Goal: Information Seeking & Learning: Learn about a topic

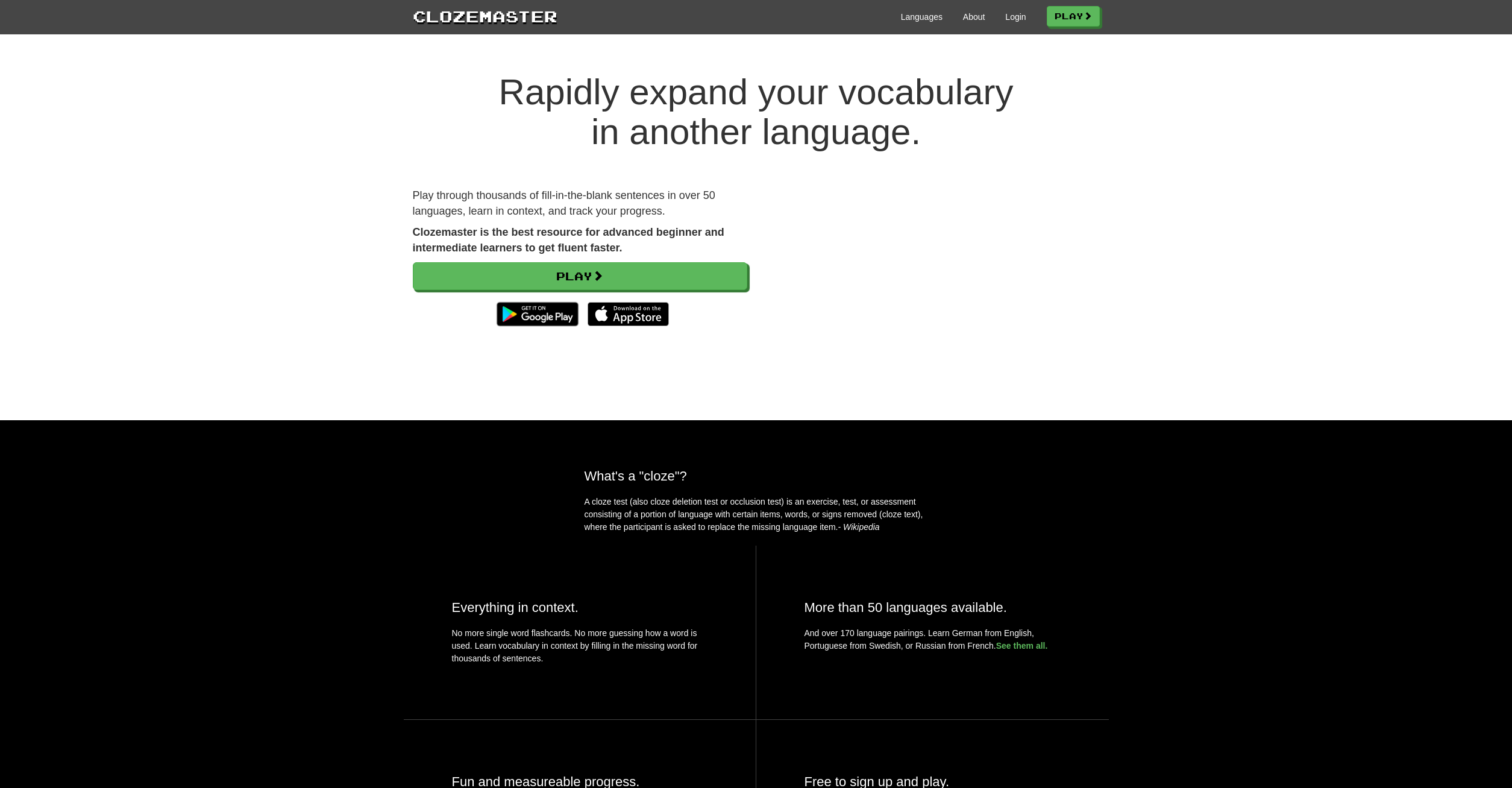
click at [673, 271] on link "Play" at bounding box center [580, 276] width 334 height 28
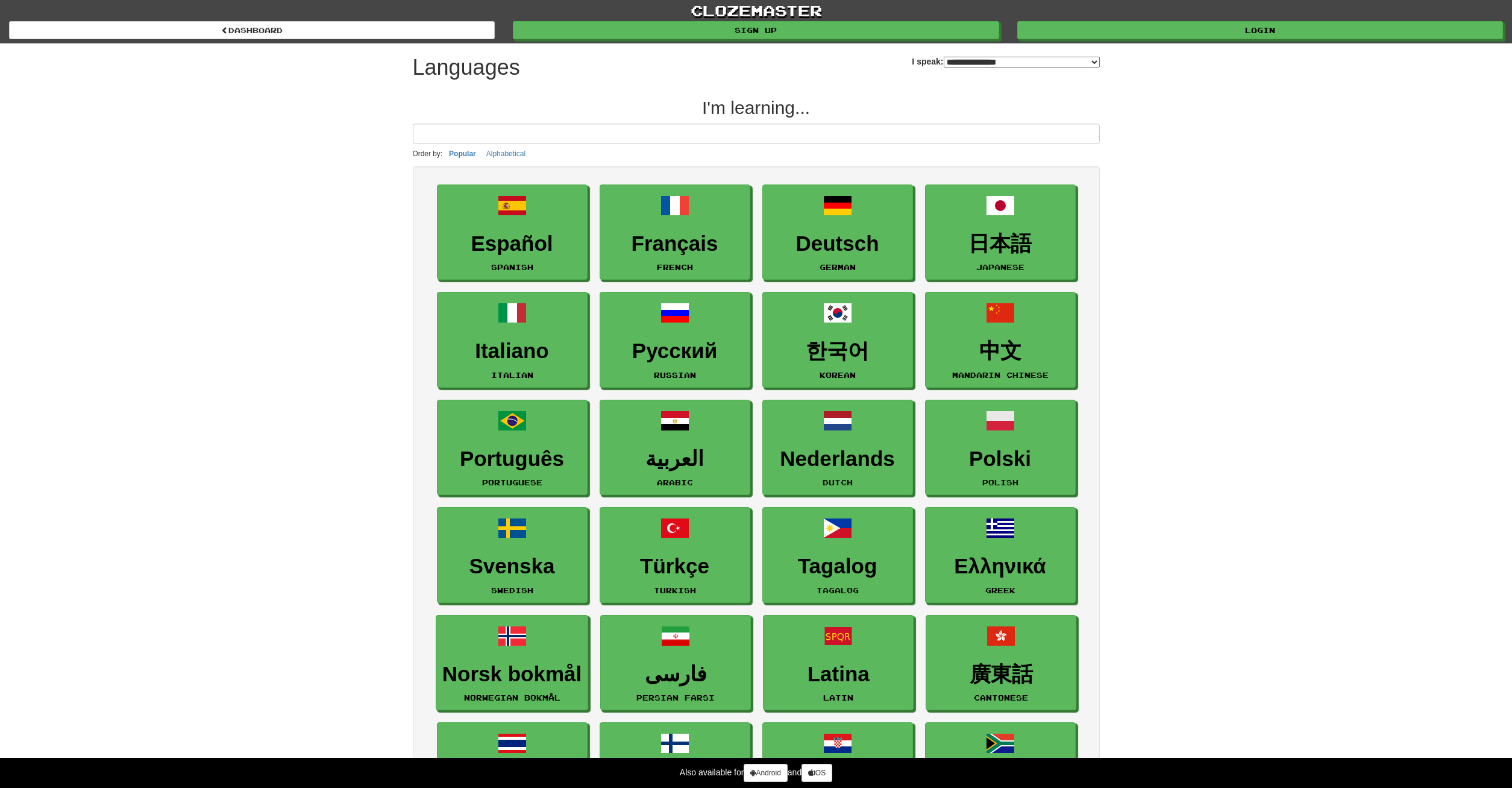
select select "*******"
click at [849, 351] on h3 "한국어" at bounding box center [838, 352] width 138 height 24
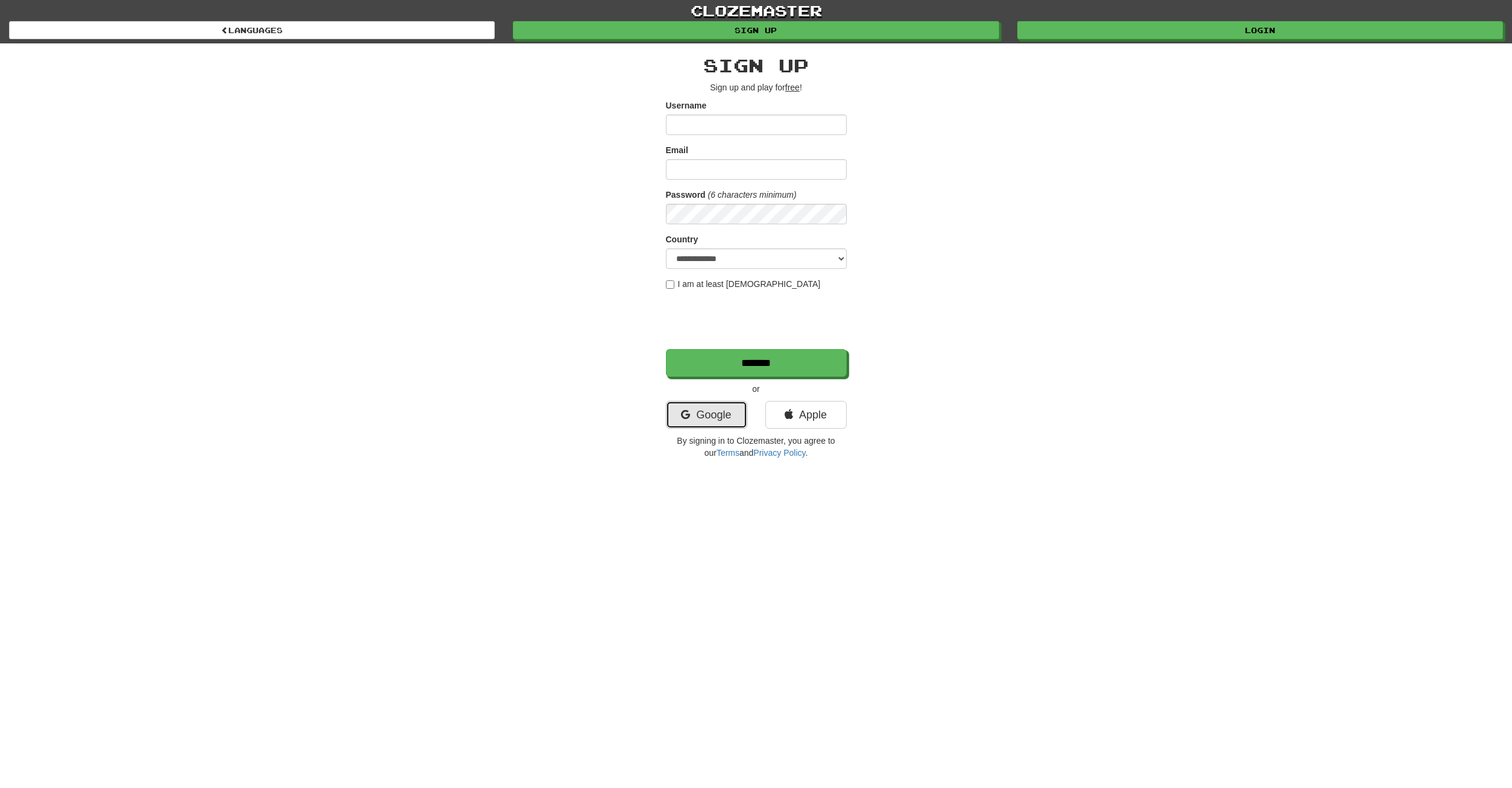
click at [729, 403] on link "Google" at bounding box center [706, 414] width 81 height 28
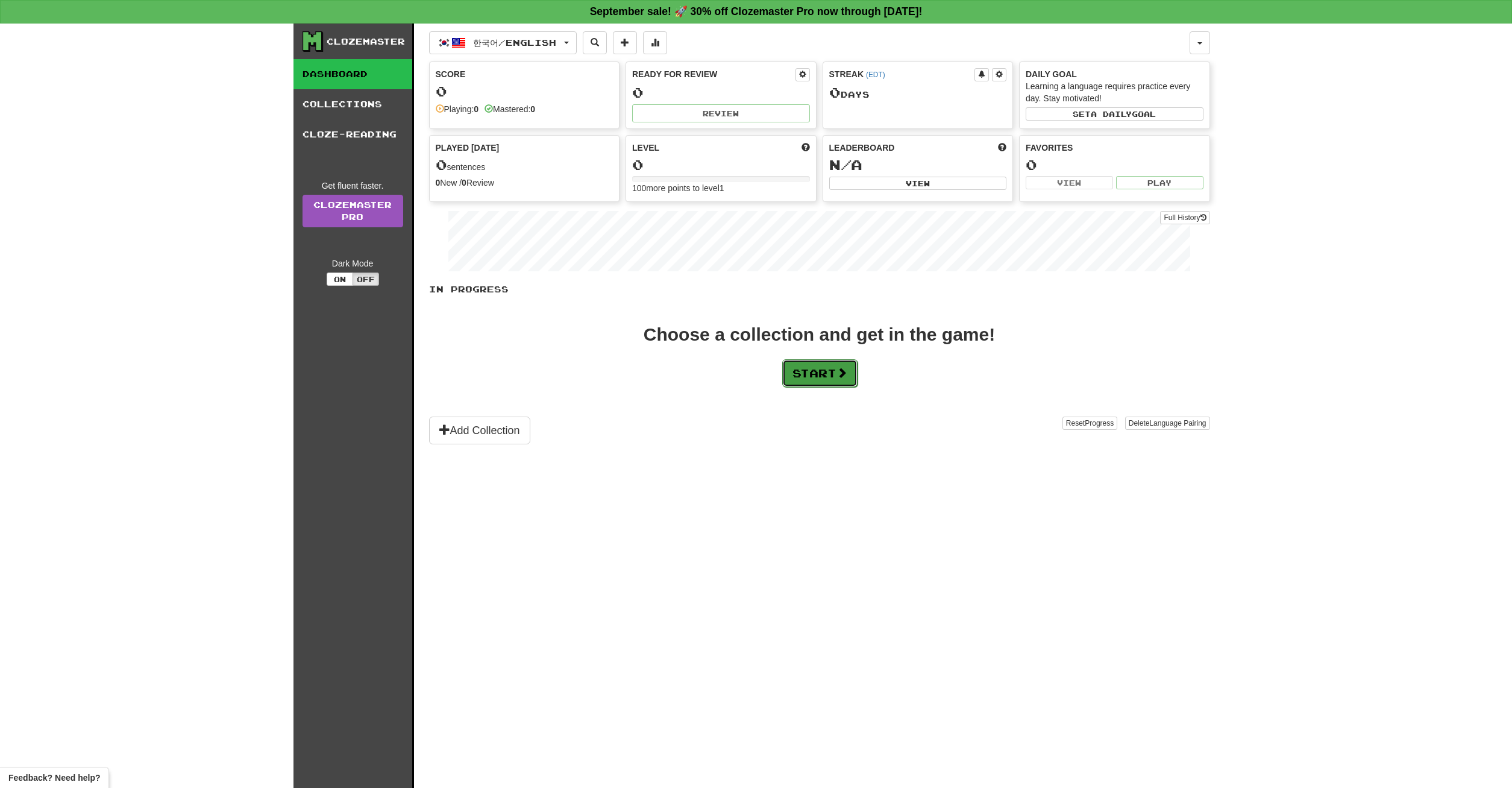
click at [830, 365] on button "Start" at bounding box center [819, 373] width 75 height 28
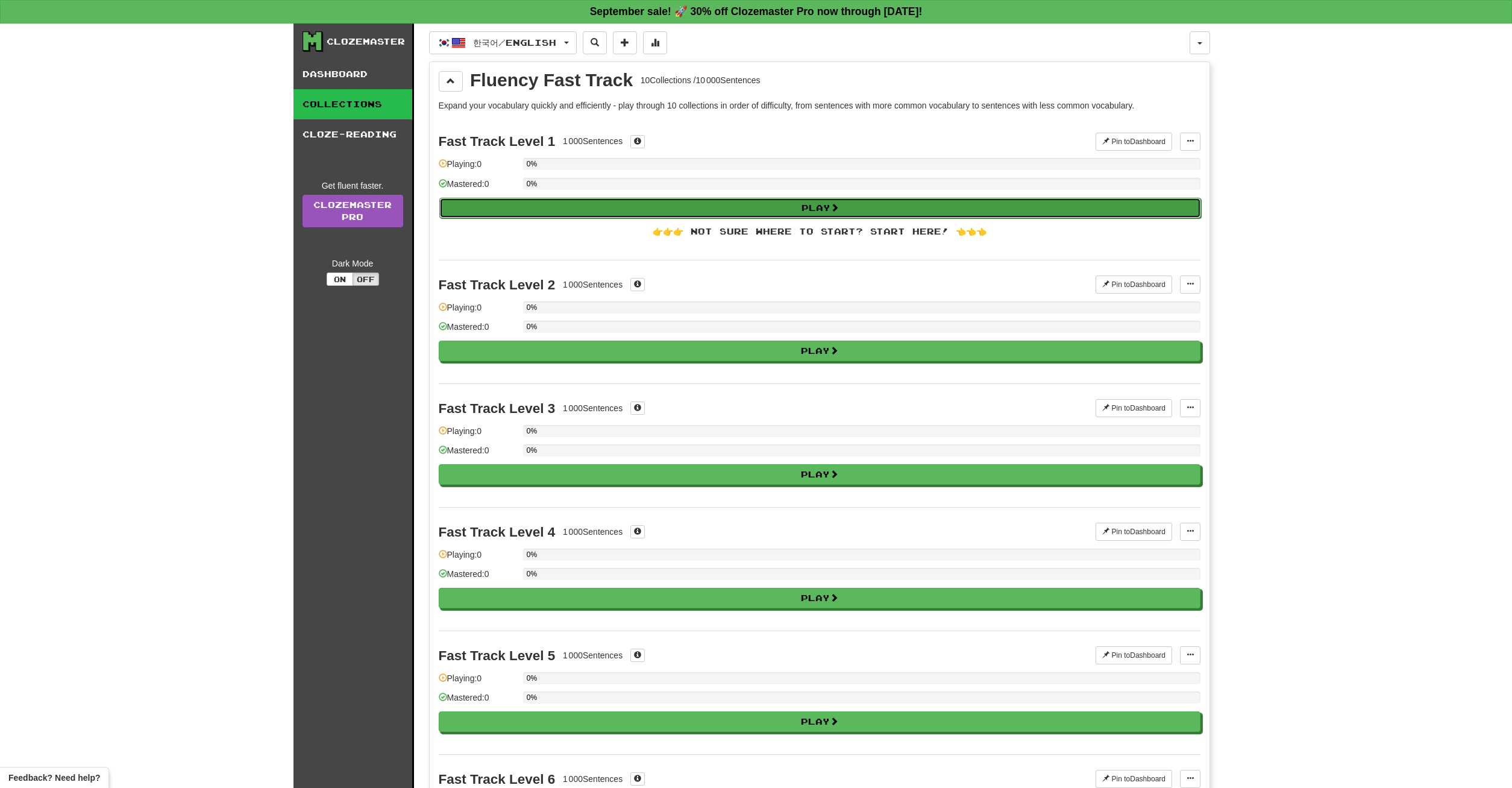
click at [839, 205] on span at bounding box center [835, 207] width 9 height 9
select select "**"
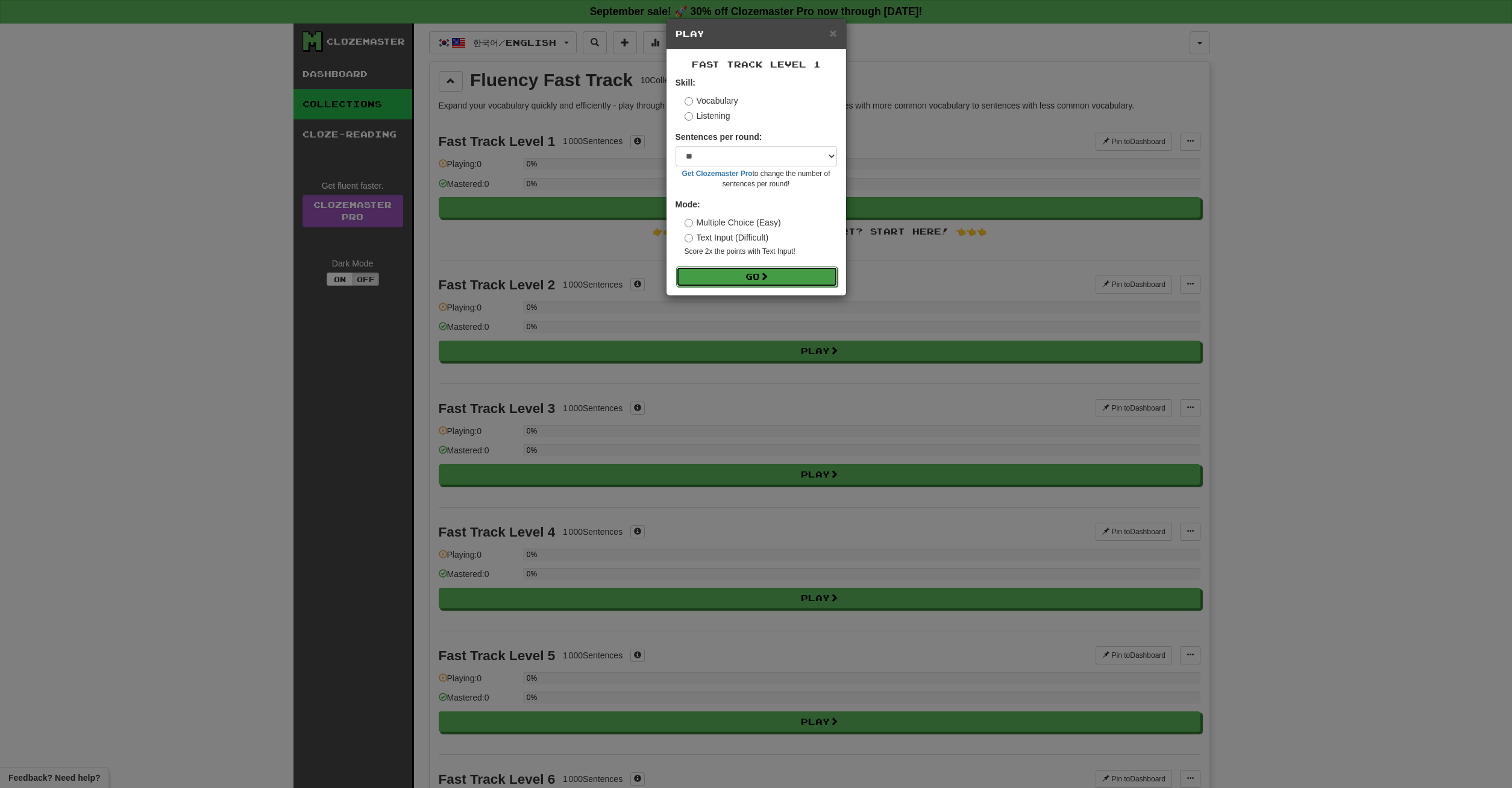
click at [780, 272] on button "Go" at bounding box center [757, 276] width 161 height 20
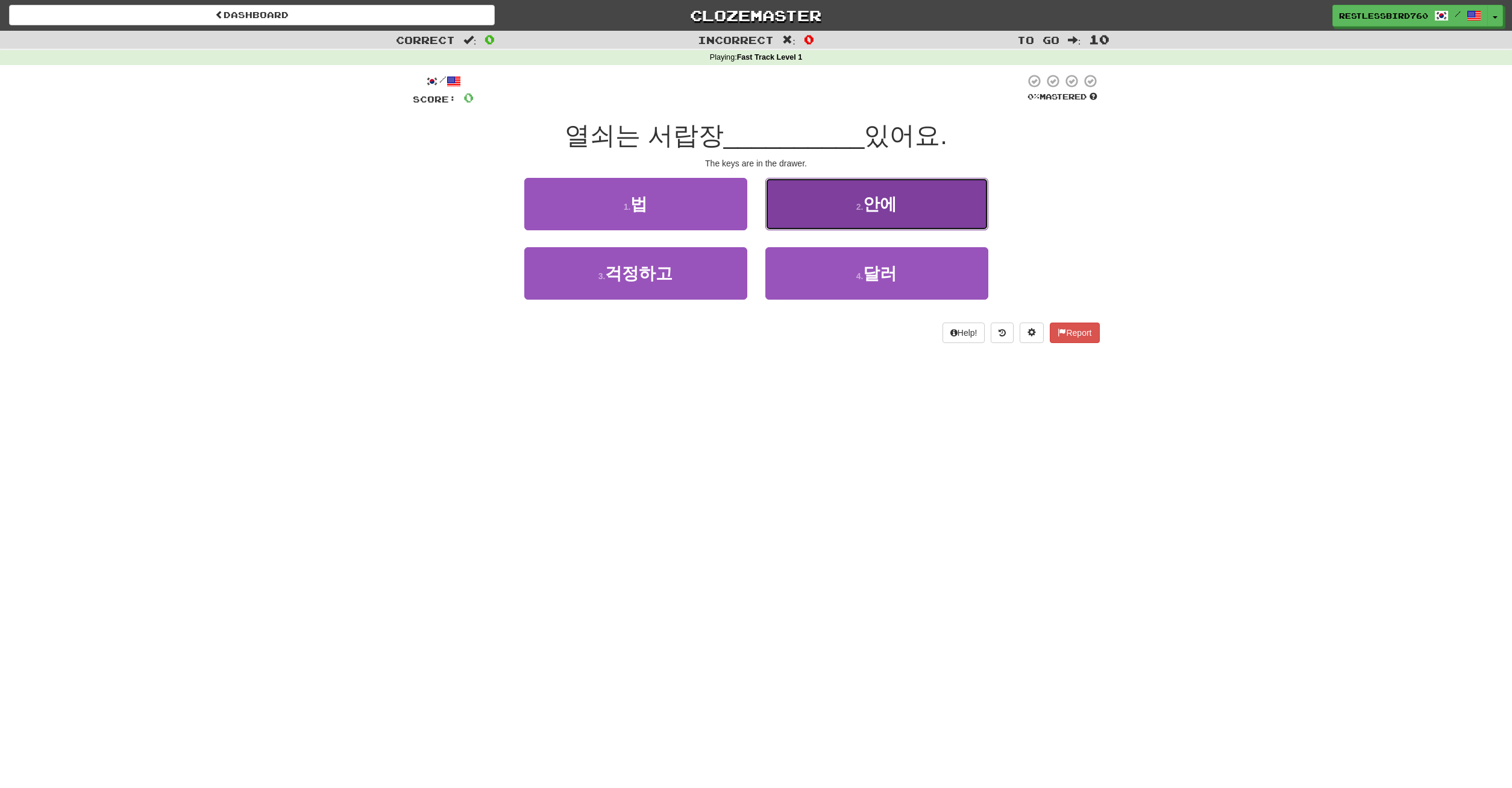
click at [840, 202] on button "2 . 안에" at bounding box center [877, 204] width 223 height 53
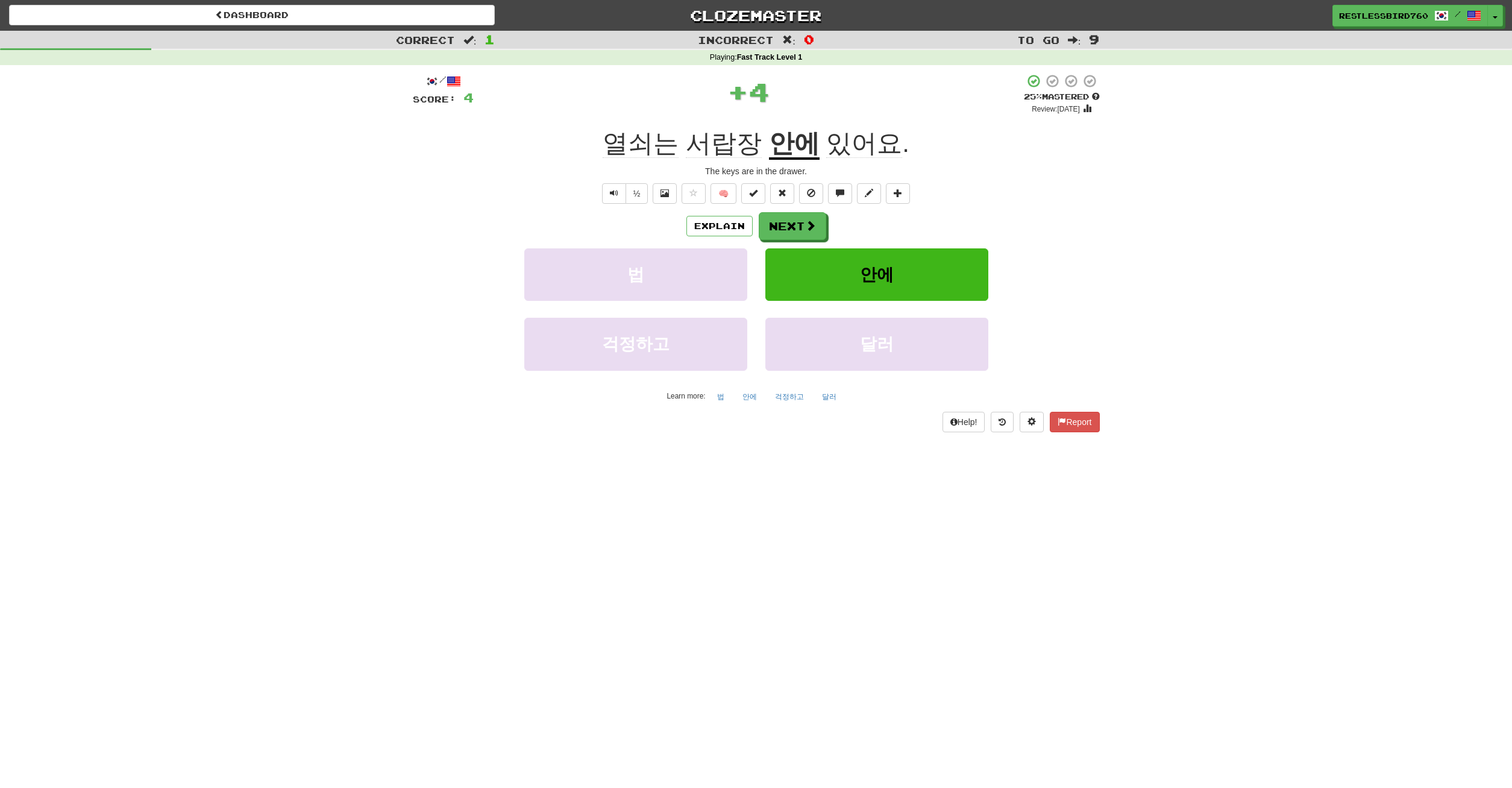
click at [797, 148] on u "안에" at bounding box center [794, 145] width 51 height 31
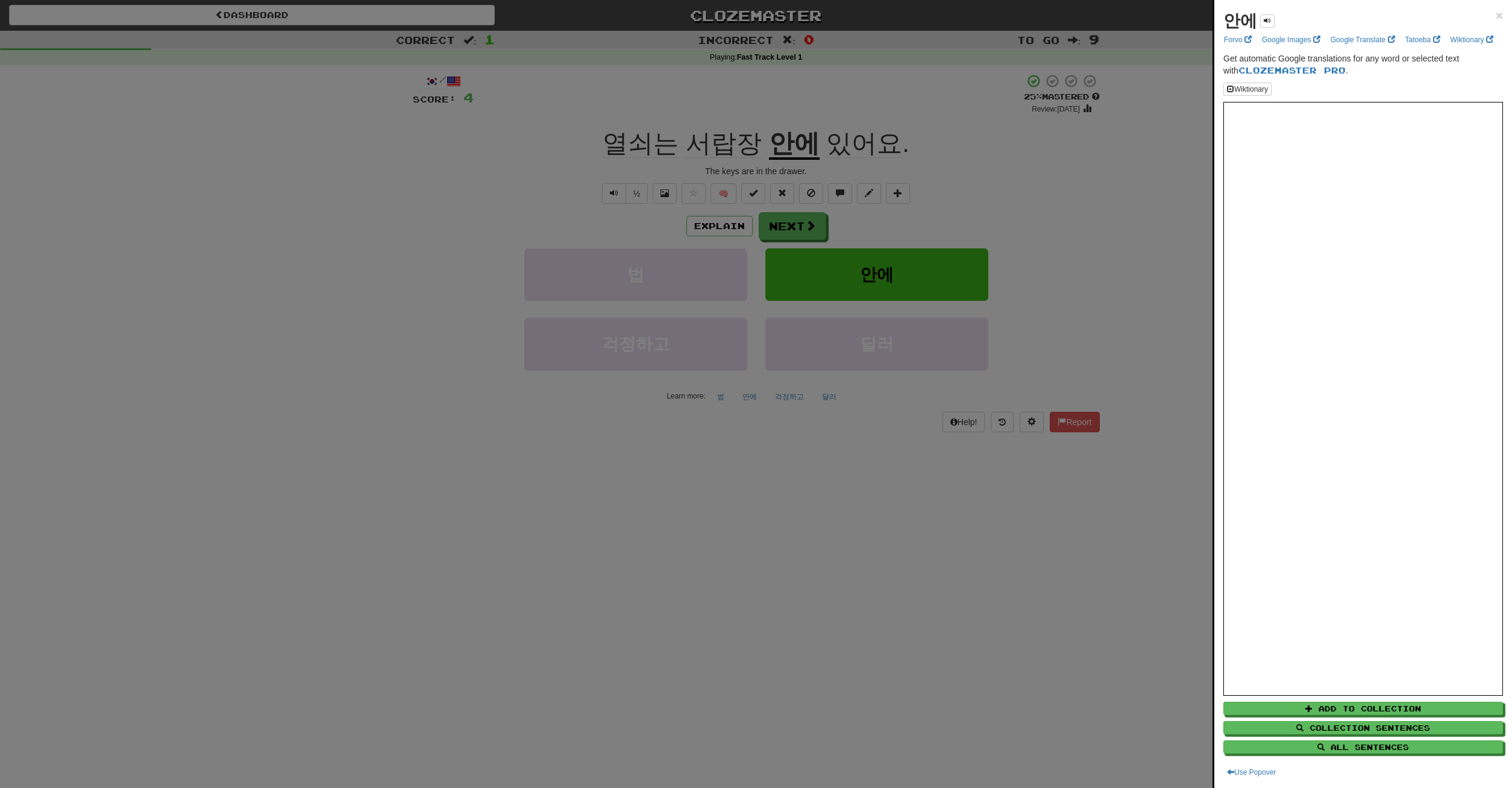
click at [1032, 228] on div at bounding box center [756, 394] width 1512 height 788
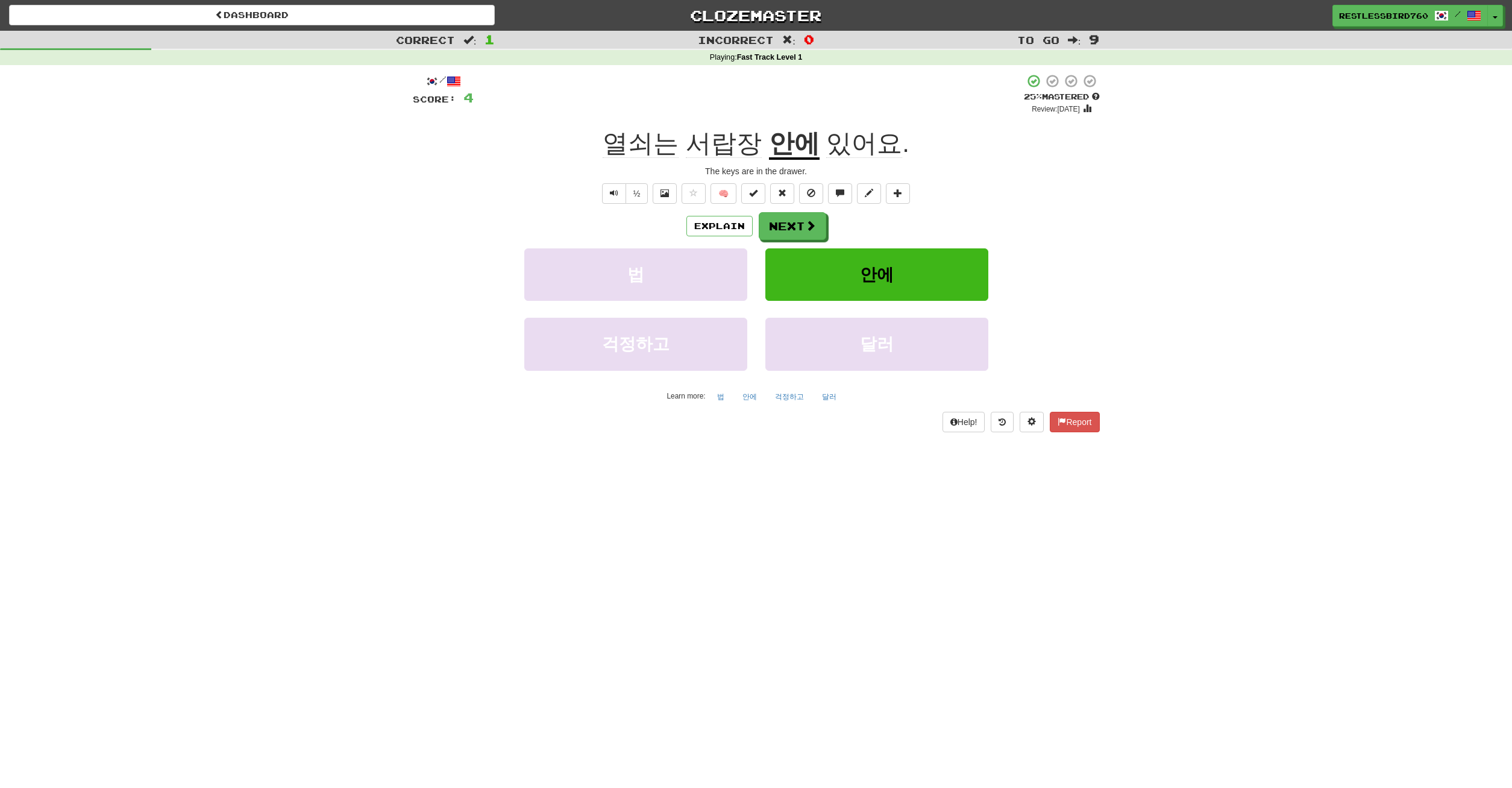
click at [862, 146] on span "있어요" at bounding box center [864, 143] width 76 height 29
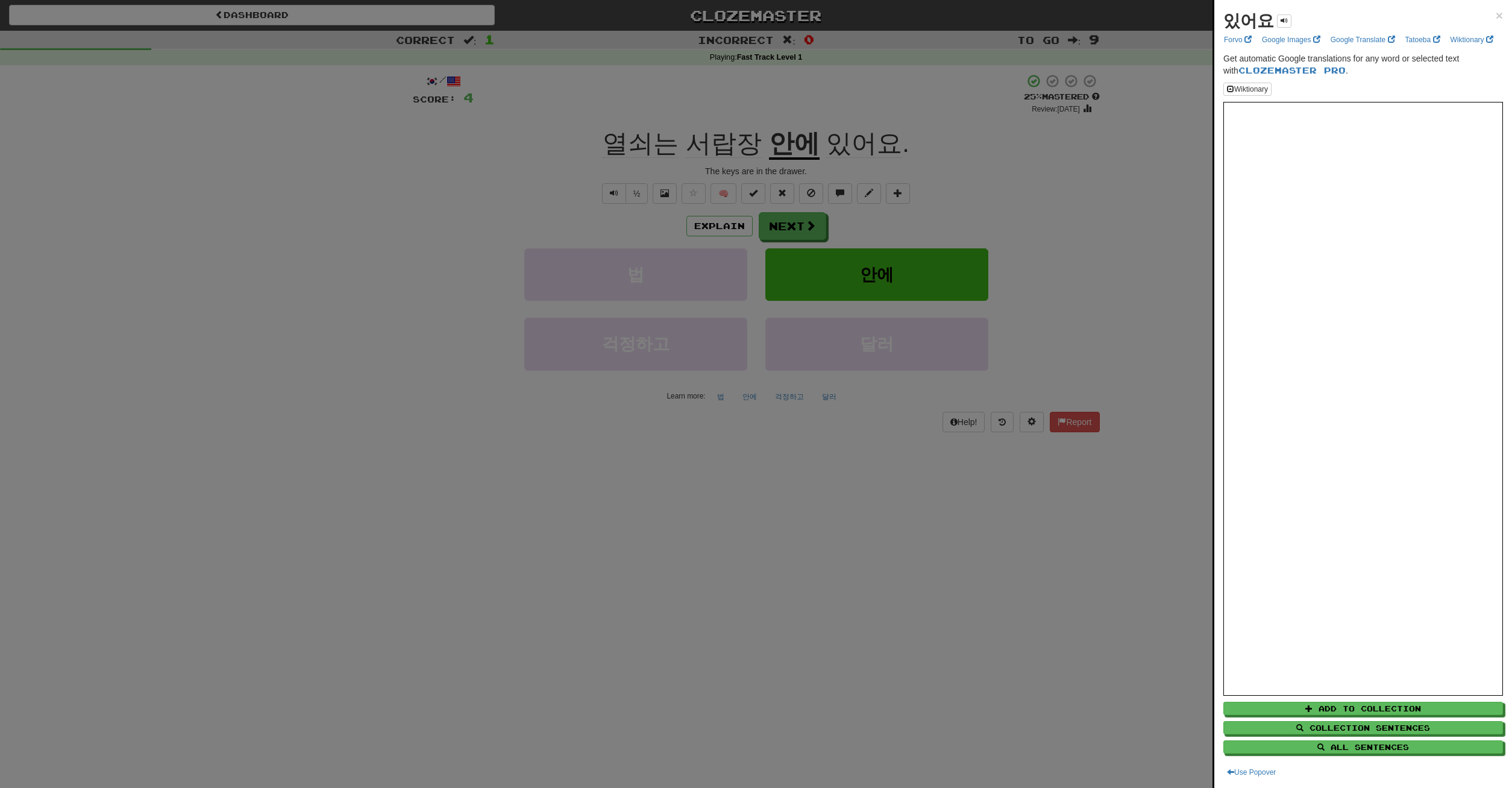
click at [980, 158] on div at bounding box center [756, 394] width 1512 height 788
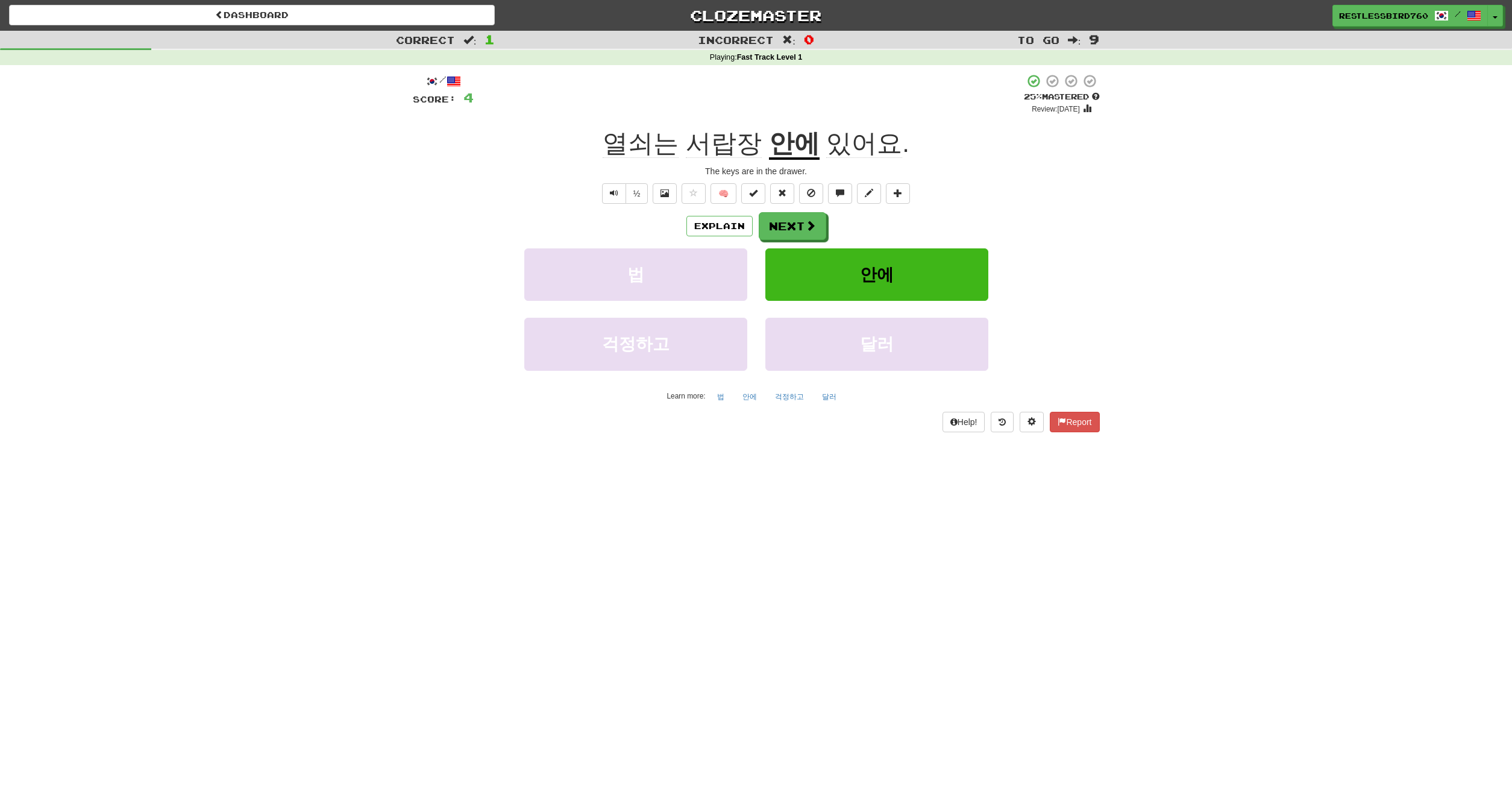
click at [732, 143] on span "서랍장" at bounding box center [724, 143] width 76 height 29
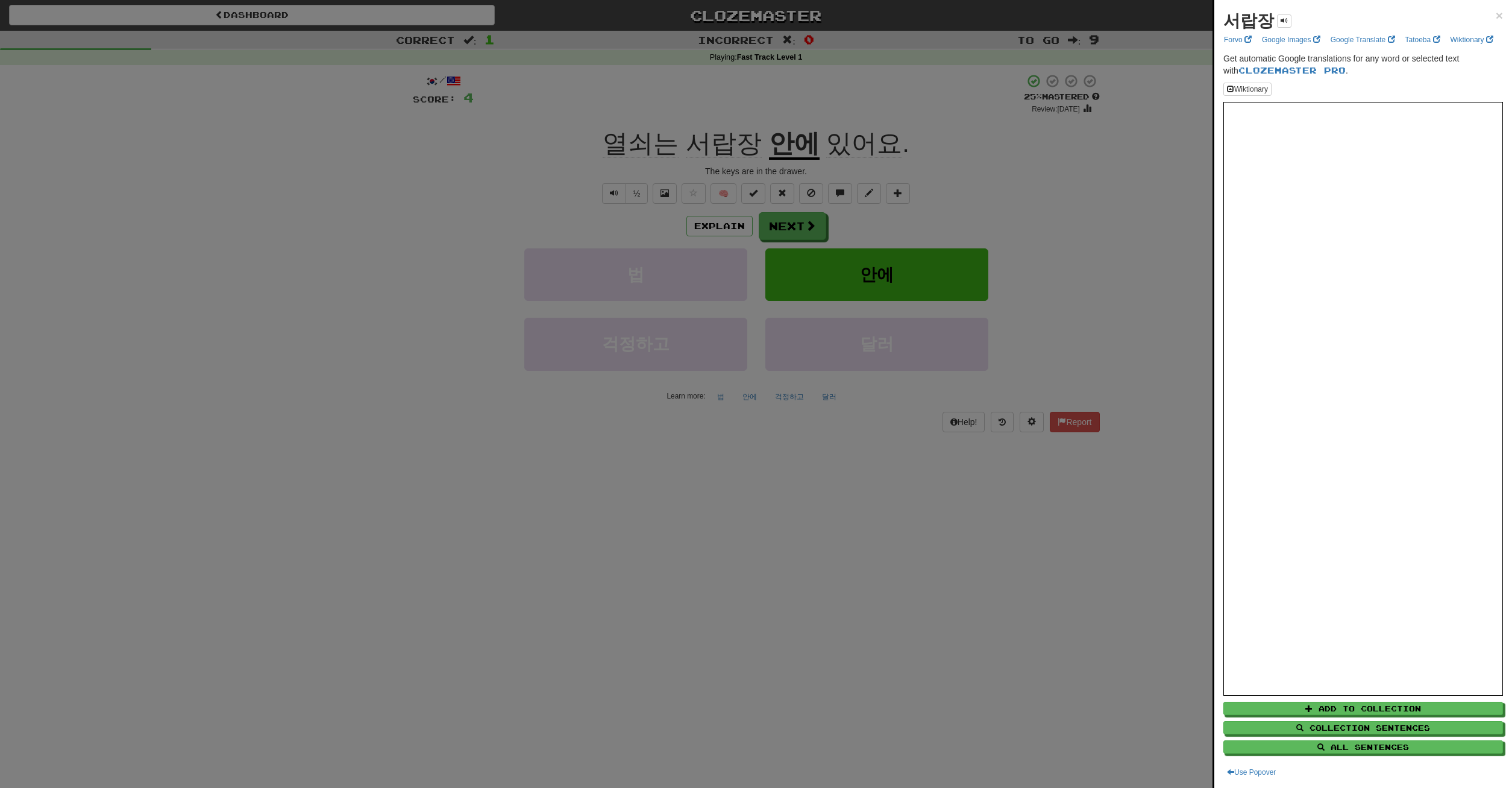
click at [987, 178] on div at bounding box center [756, 394] width 1512 height 788
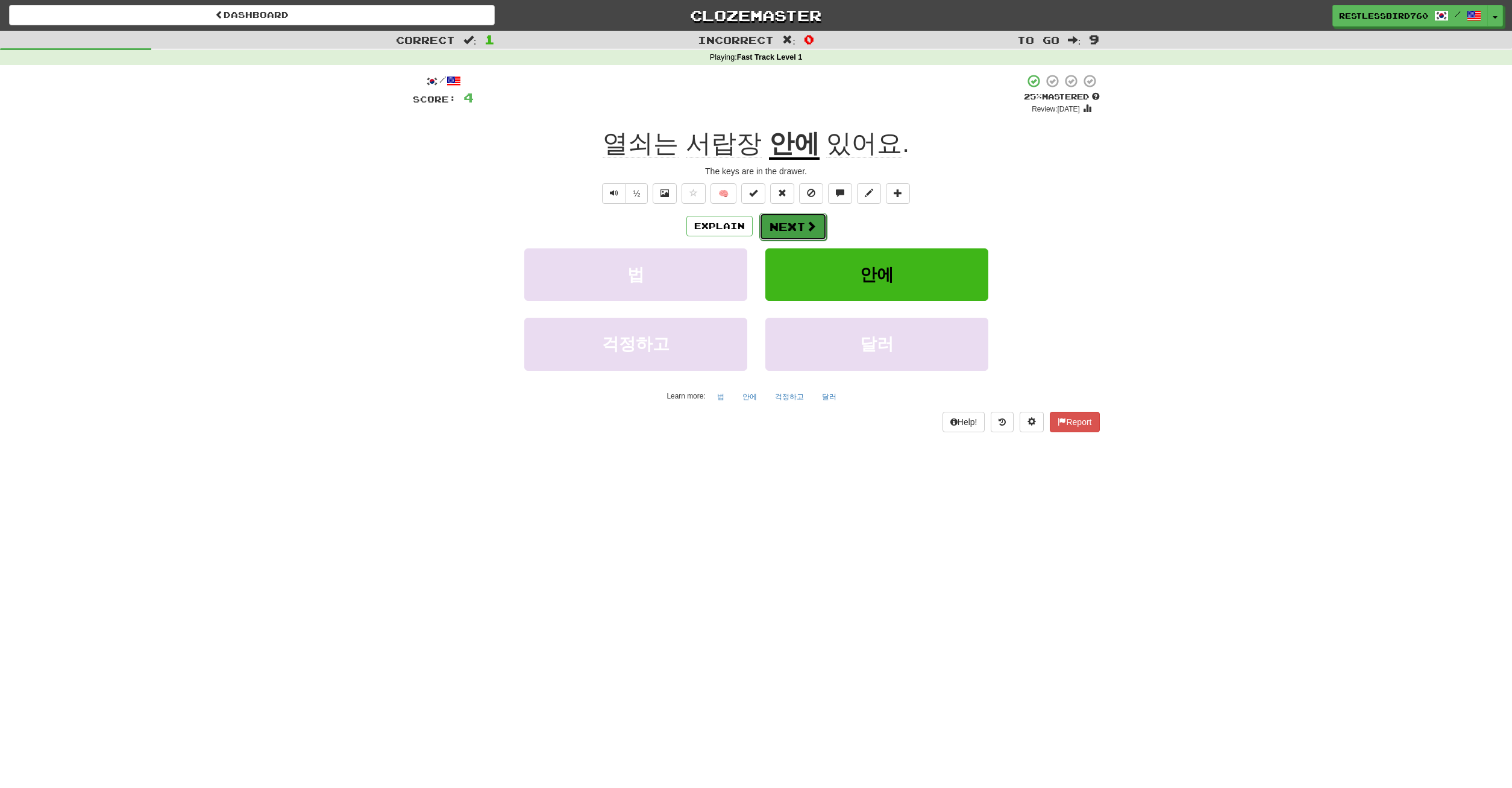
click at [794, 228] on button "Next" at bounding box center [793, 226] width 68 height 28
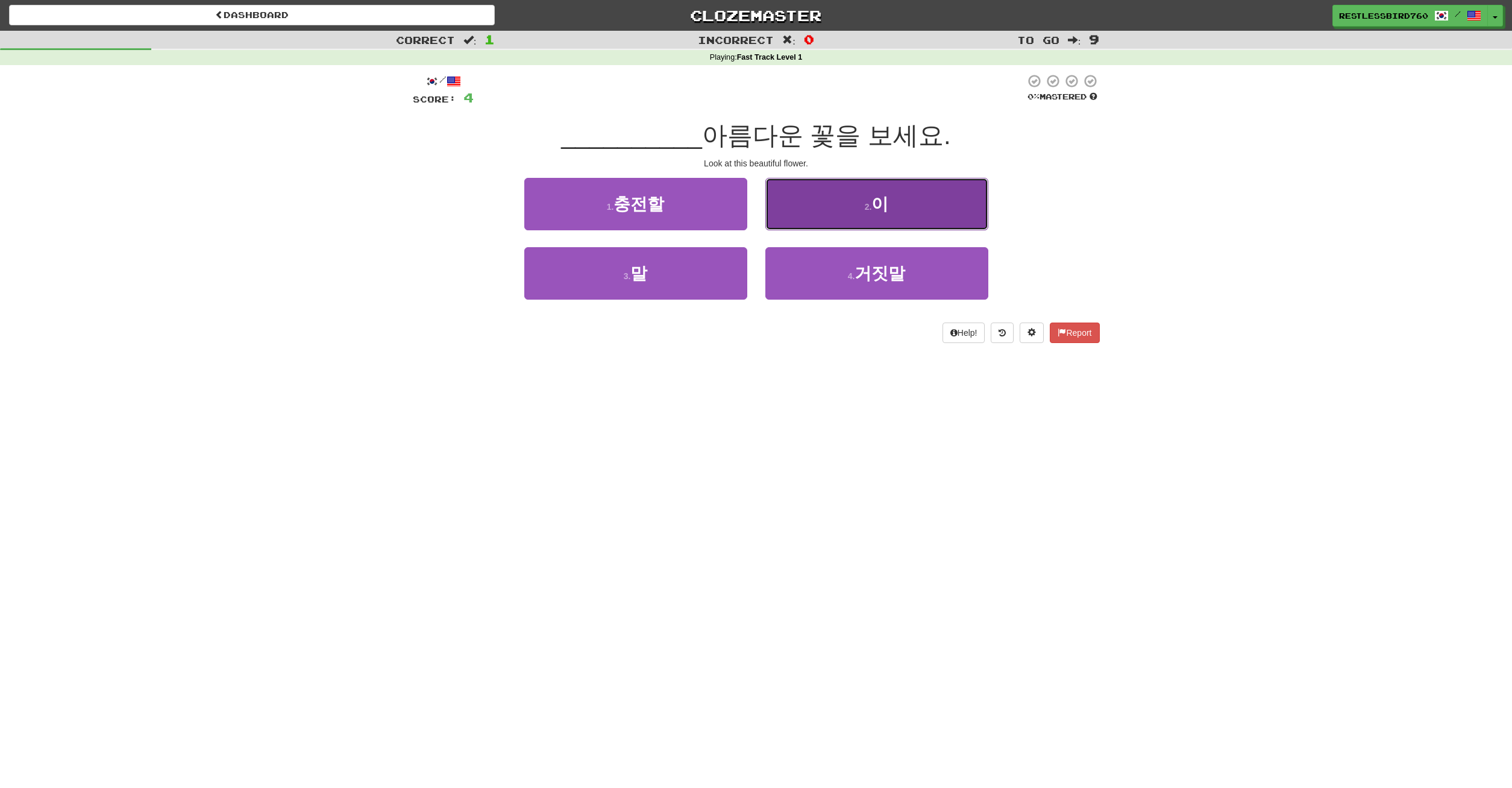
click at [774, 203] on button "2 . 이" at bounding box center [877, 204] width 223 height 53
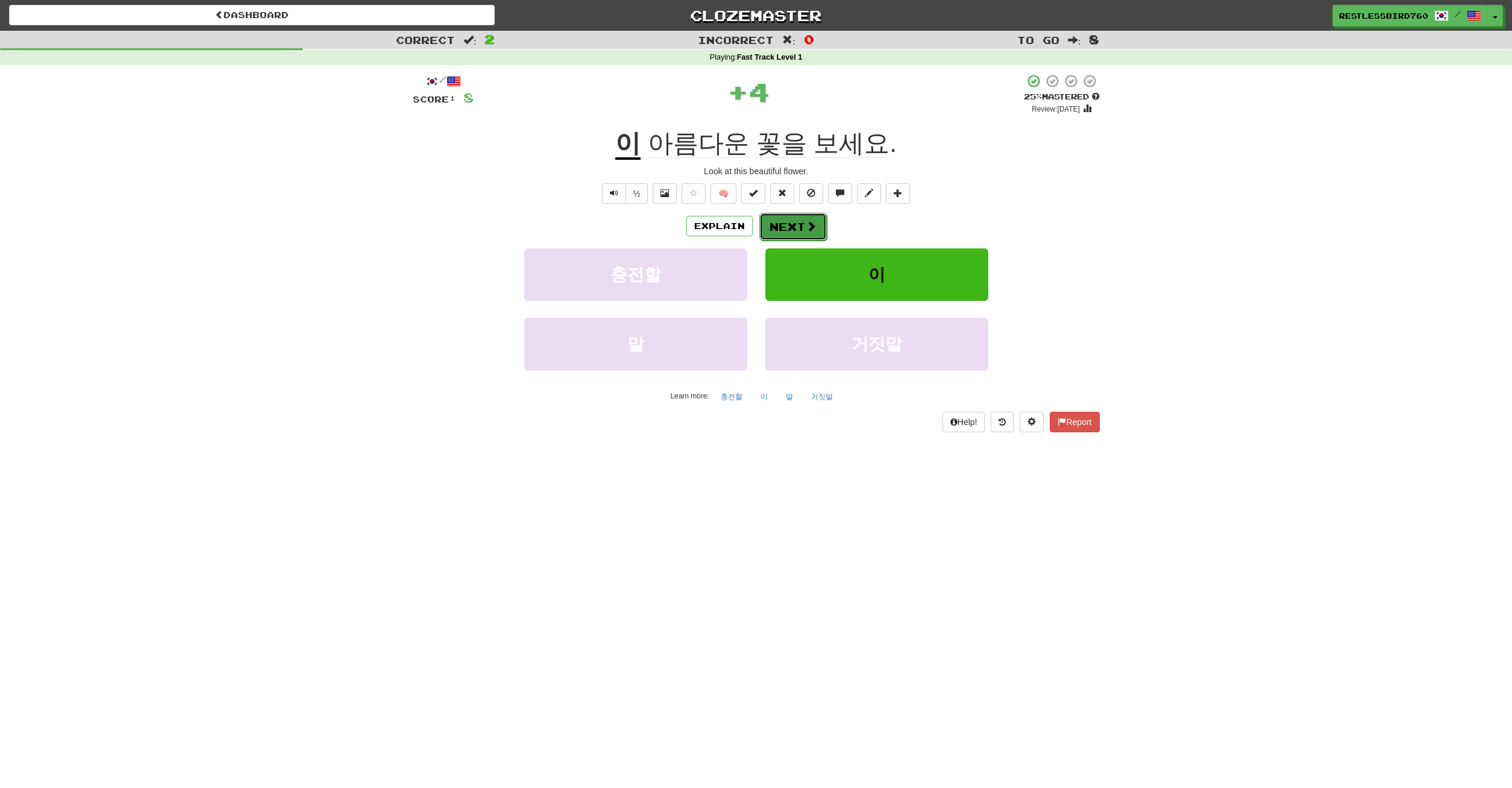
click at [809, 230] on span at bounding box center [811, 226] width 11 height 11
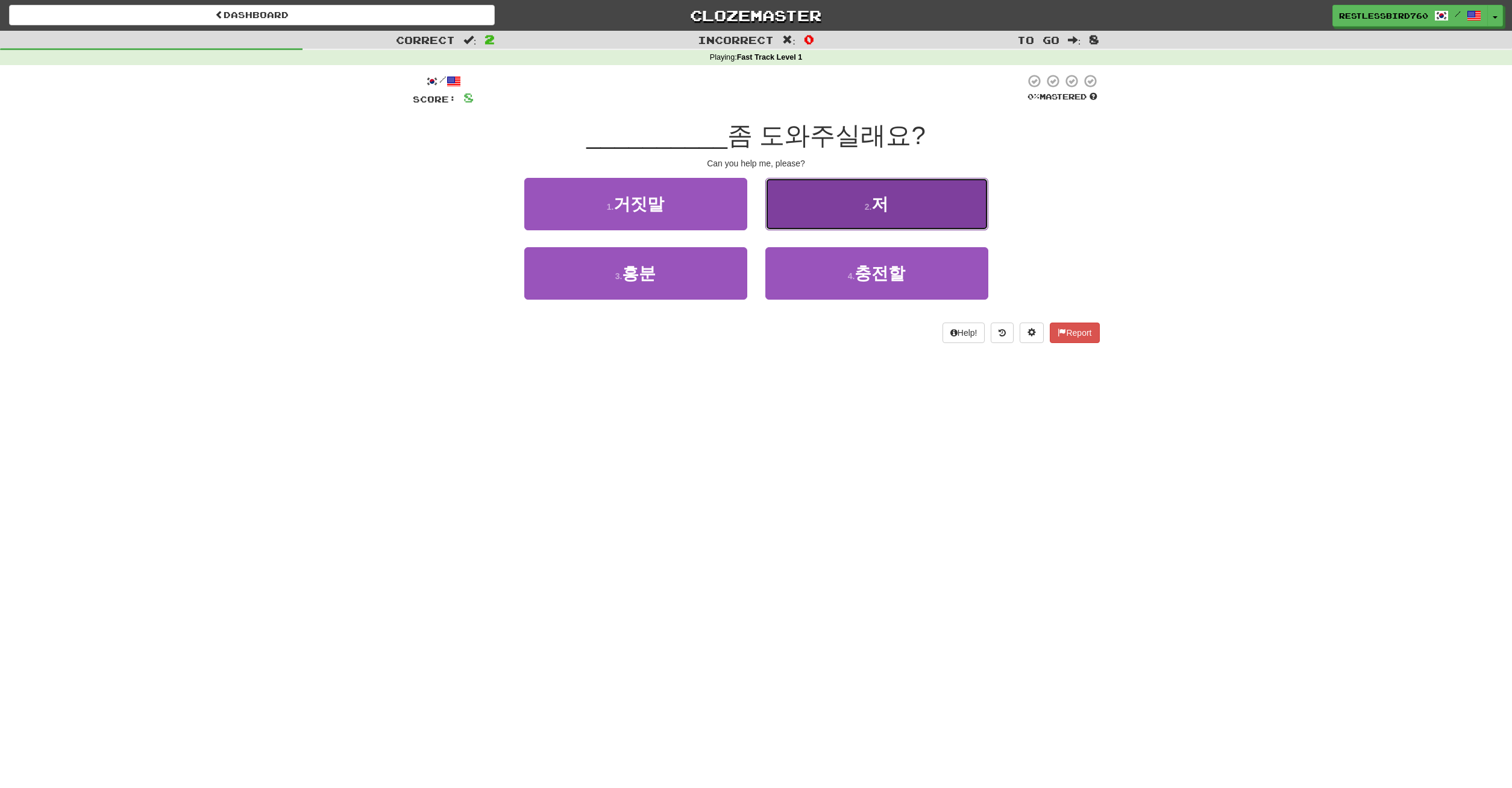
click at [790, 215] on button "2 . 저" at bounding box center [877, 204] width 223 height 53
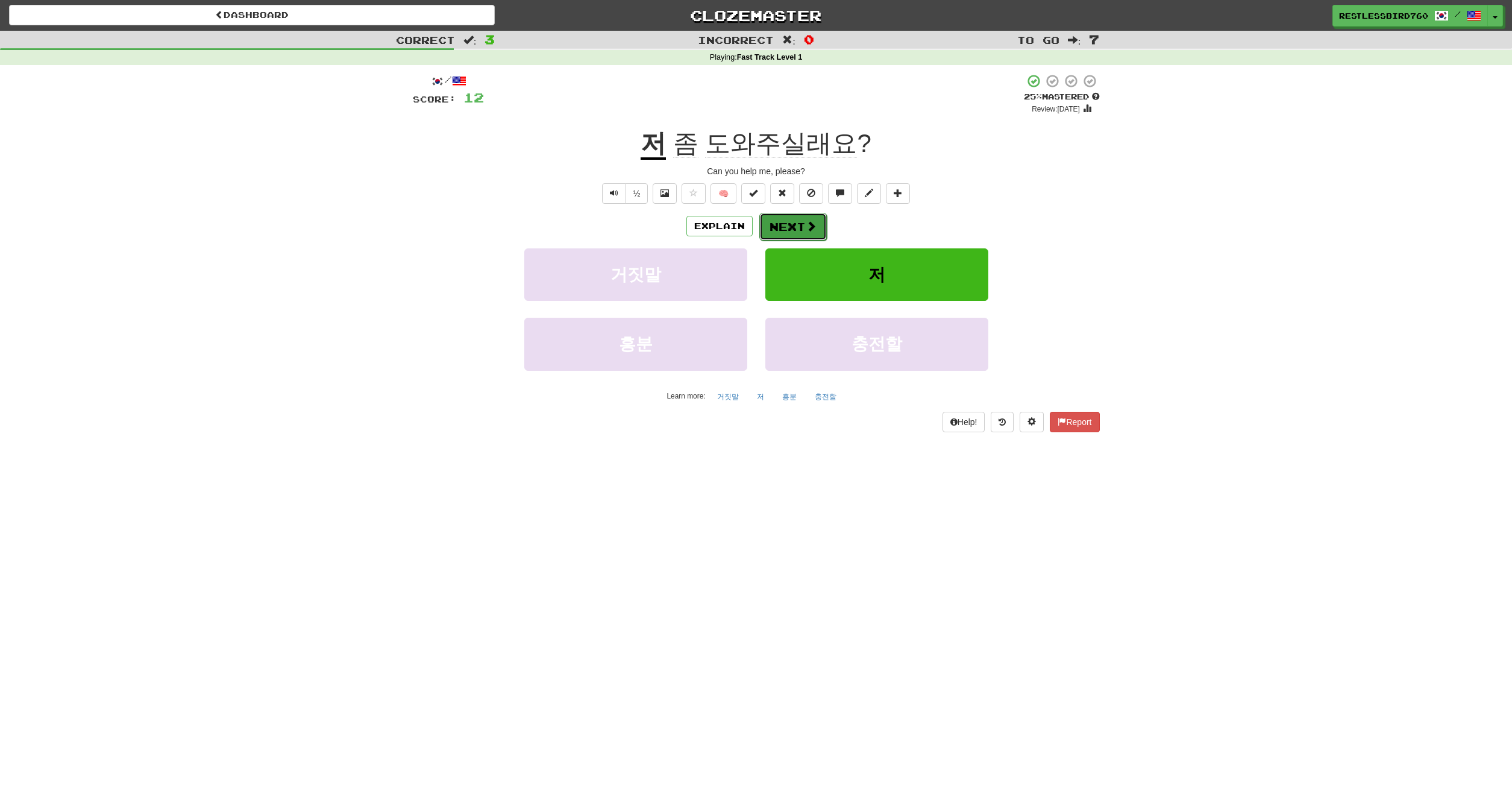
click at [780, 225] on button "Next" at bounding box center [793, 226] width 68 height 28
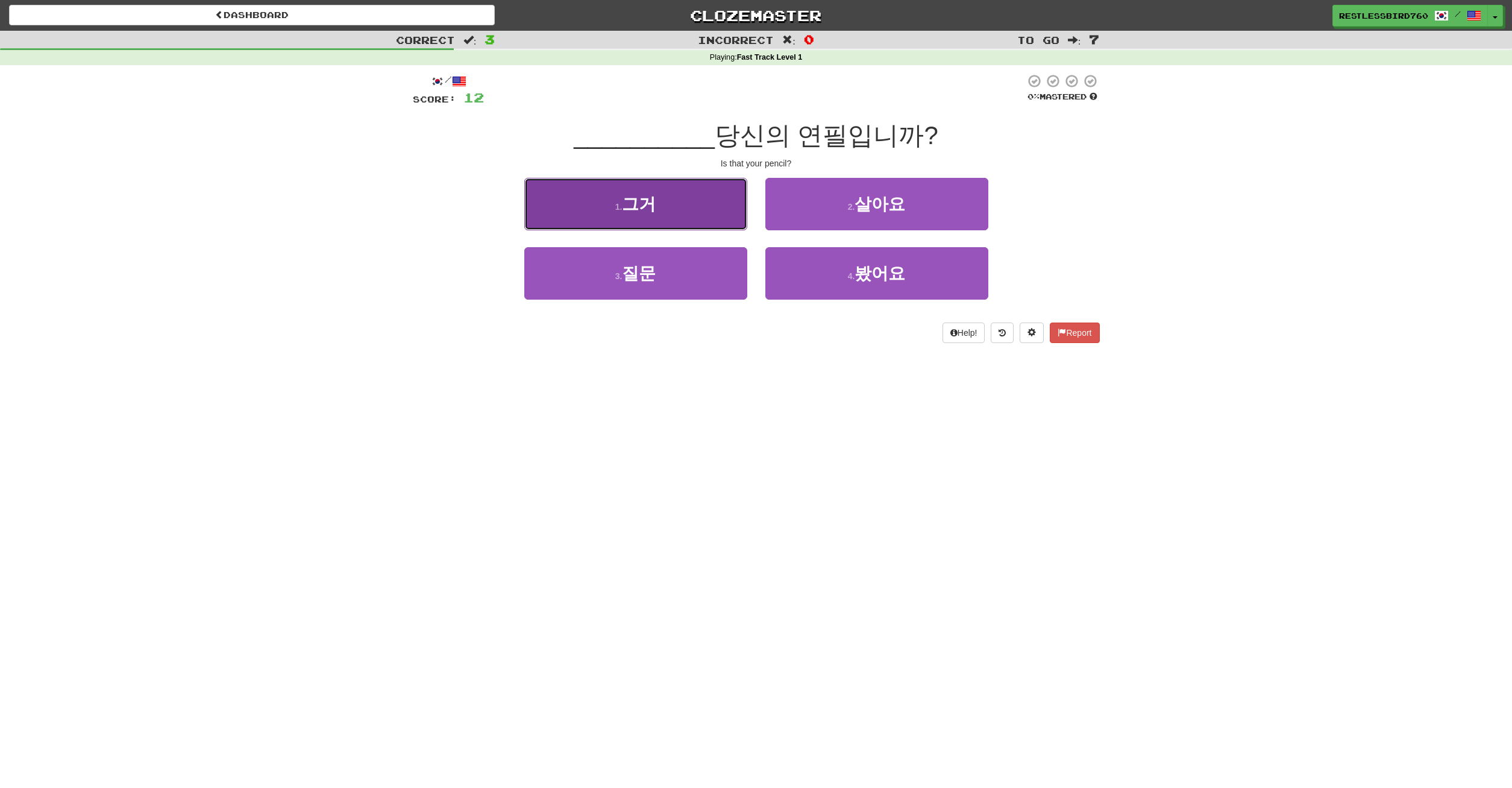
click at [707, 219] on button "1 . 그거" at bounding box center [636, 204] width 223 height 53
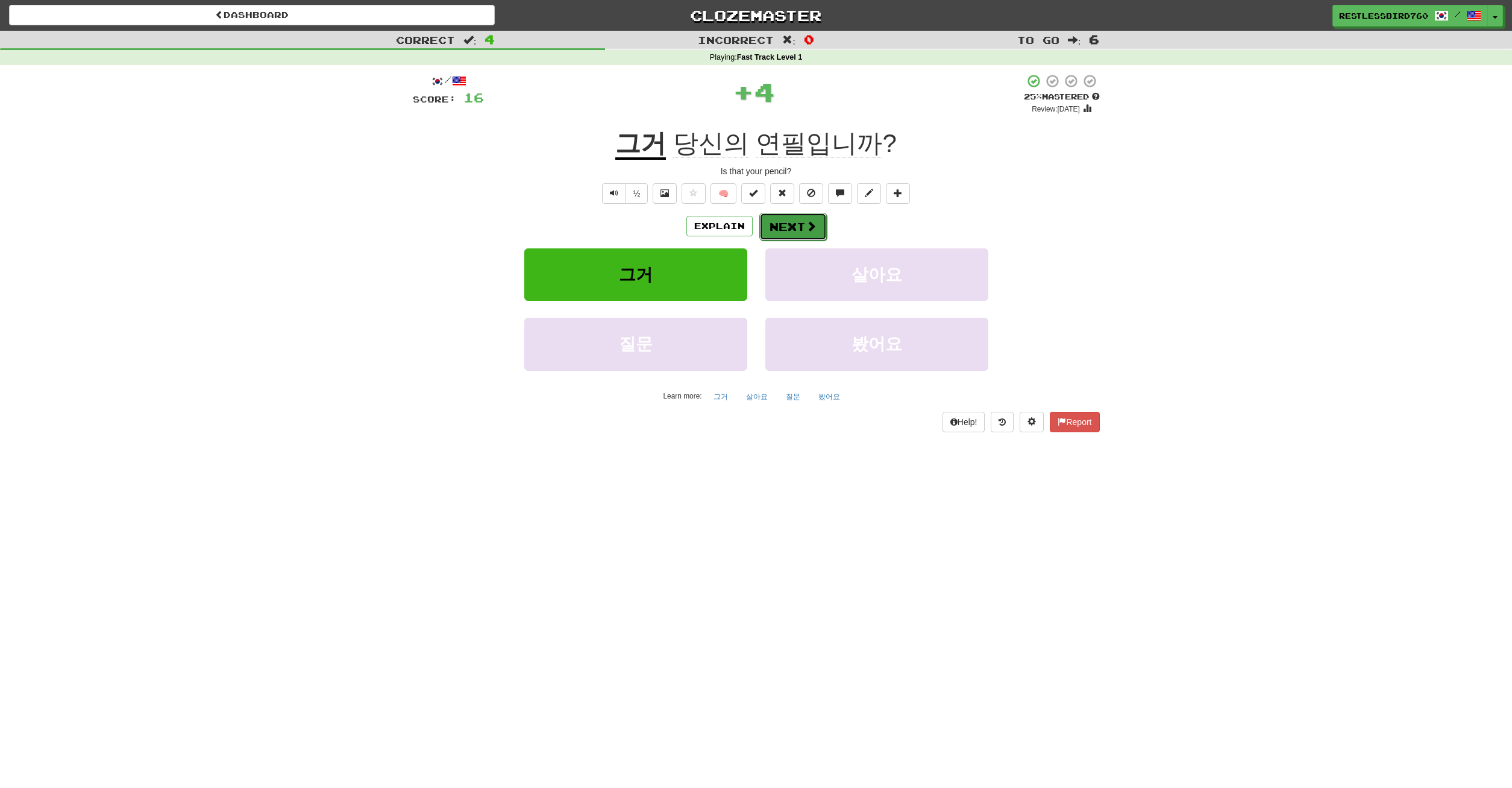
click at [786, 220] on button "Next" at bounding box center [793, 226] width 68 height 28
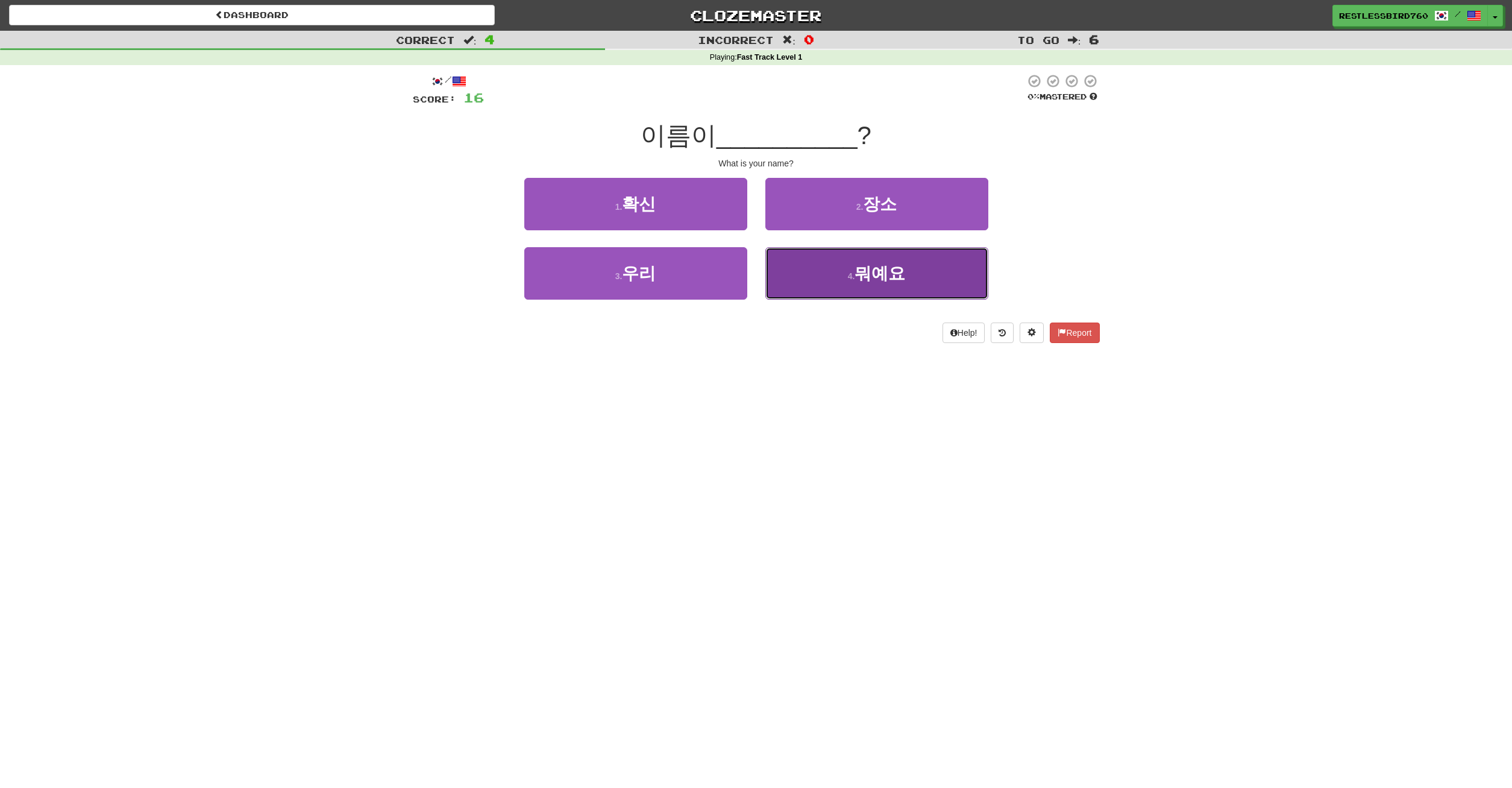
click at [820, 259] on button "4 . 뭐예요" at bounding box center [877, 273] width 223 height 53
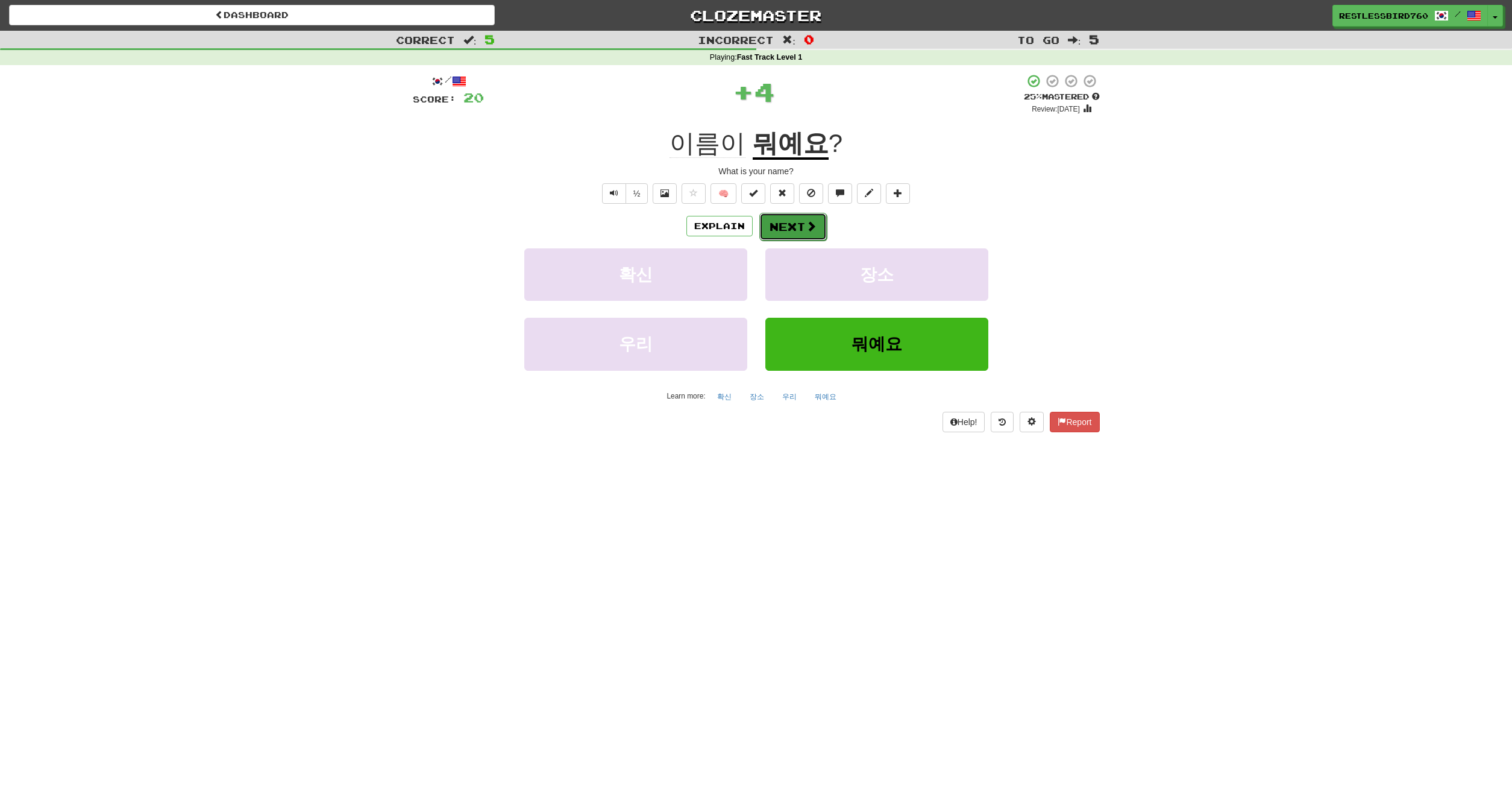
click at [786, 232] on button "Next" at bounding box center [793, 226] width 68 height 28
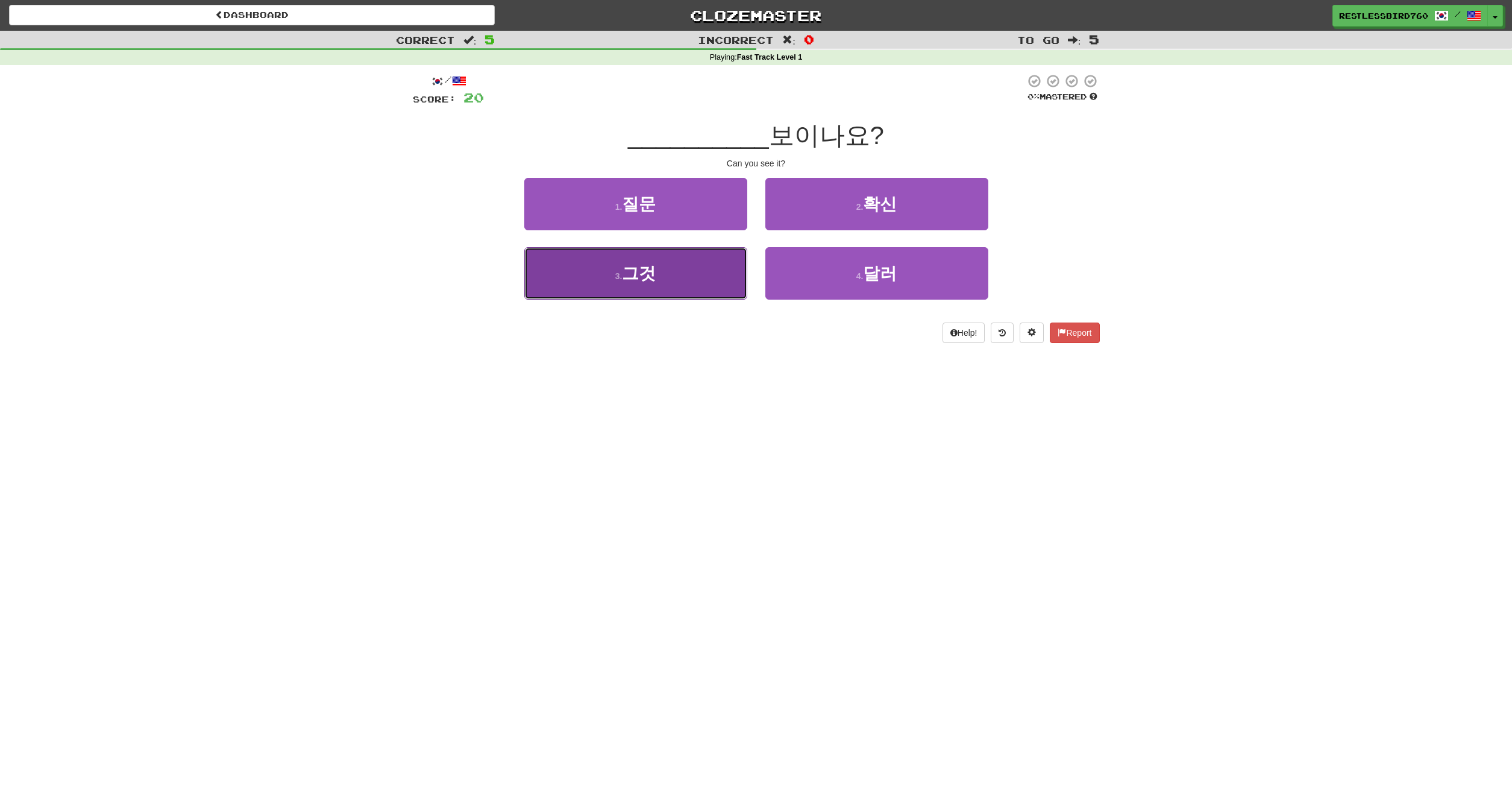
click at [721, 261] on button "3 . 그것" at bounding box center [636, 273] width 223 height 53
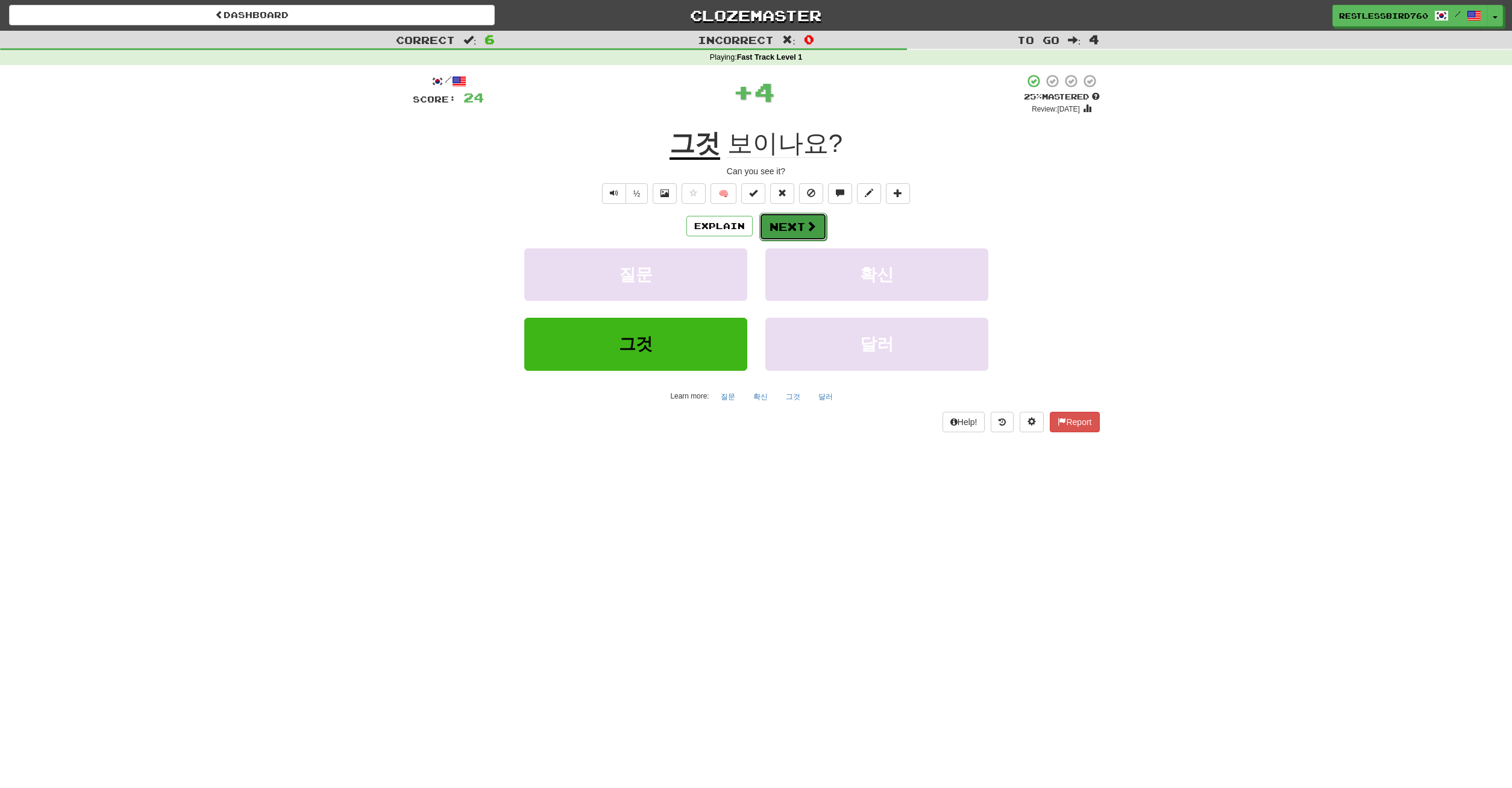
click at [798, 223] on button "Next" at bounding box center [793, 226] width 68 height 28
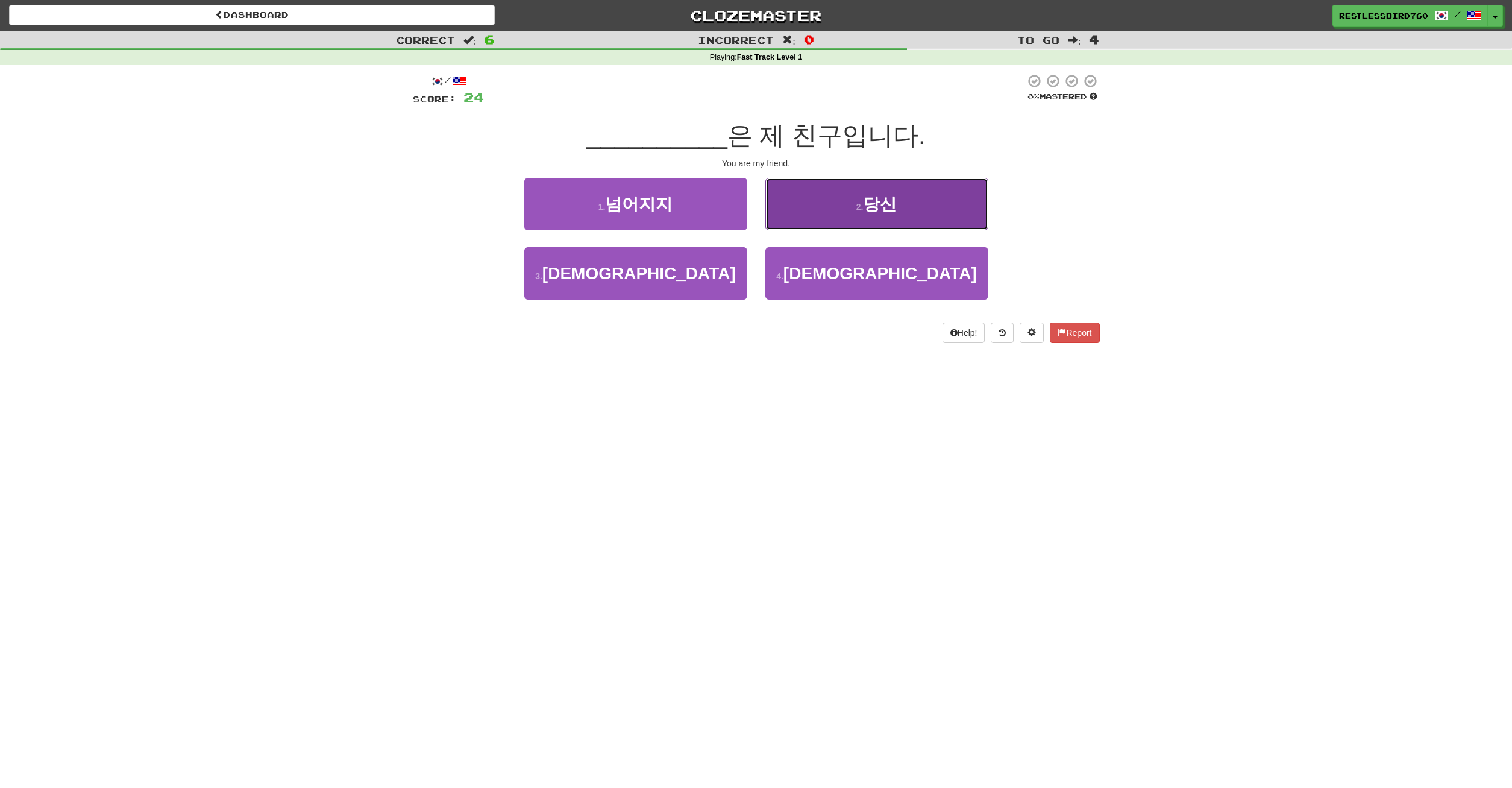
click at [823, 207] on button "2 . 당신" at bounding box center [877, 204] width 223 height 53
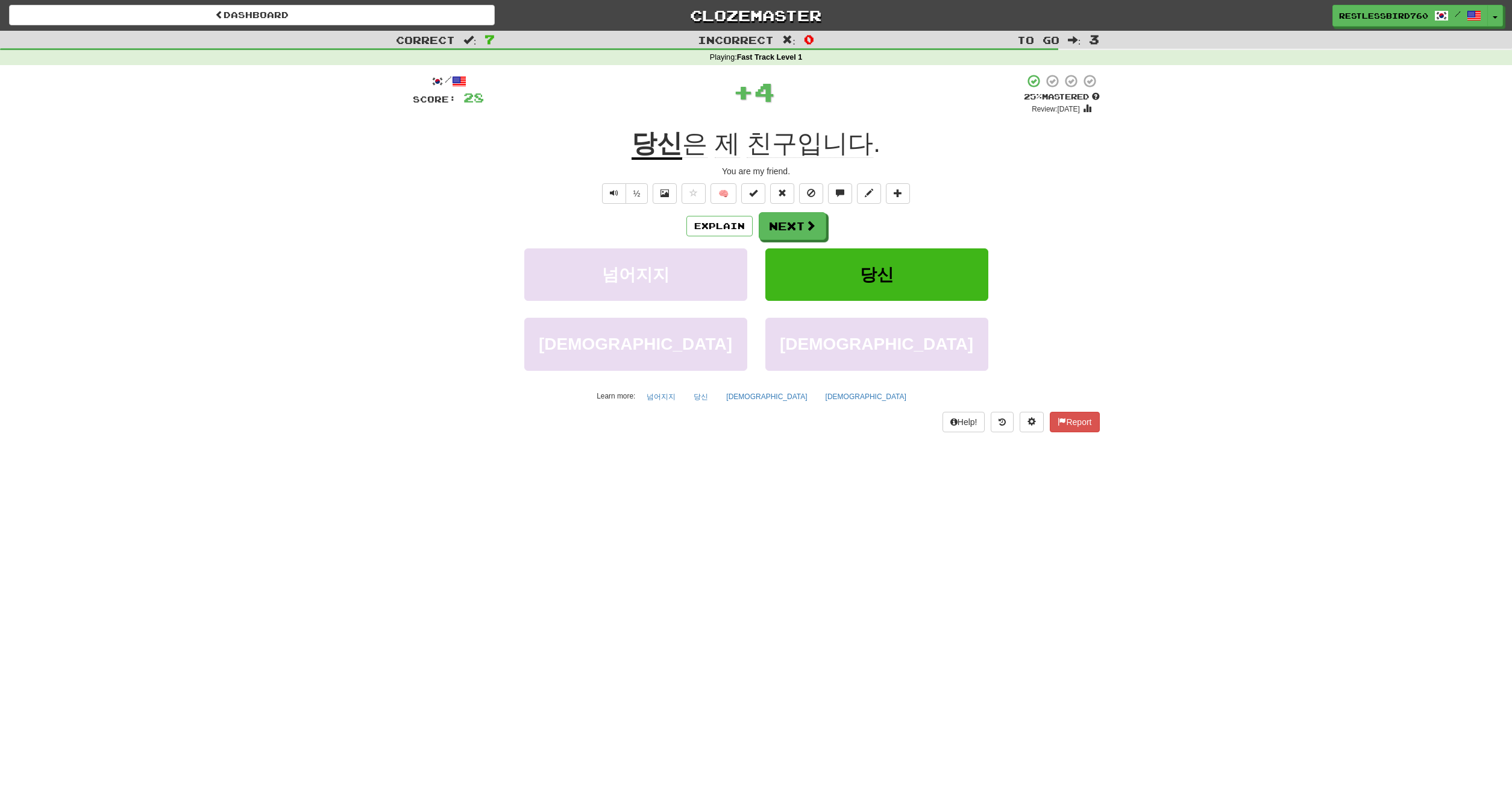
click at [660, 148] on u "당신" at bounding box center [657, 145] width 51 height 31
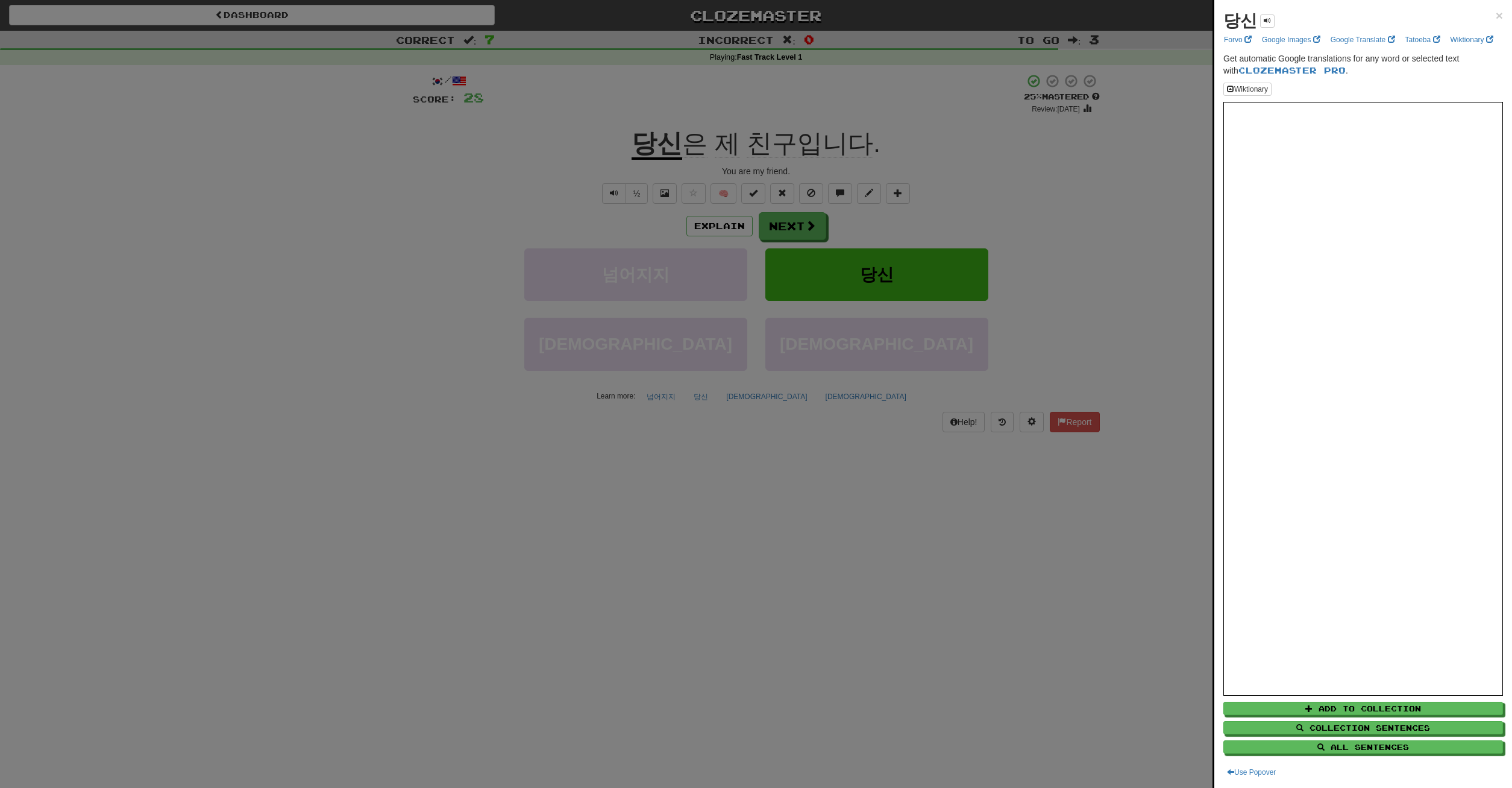
click at [1013, 214] on div at bounding box center [756, 394] width 1512 height 788
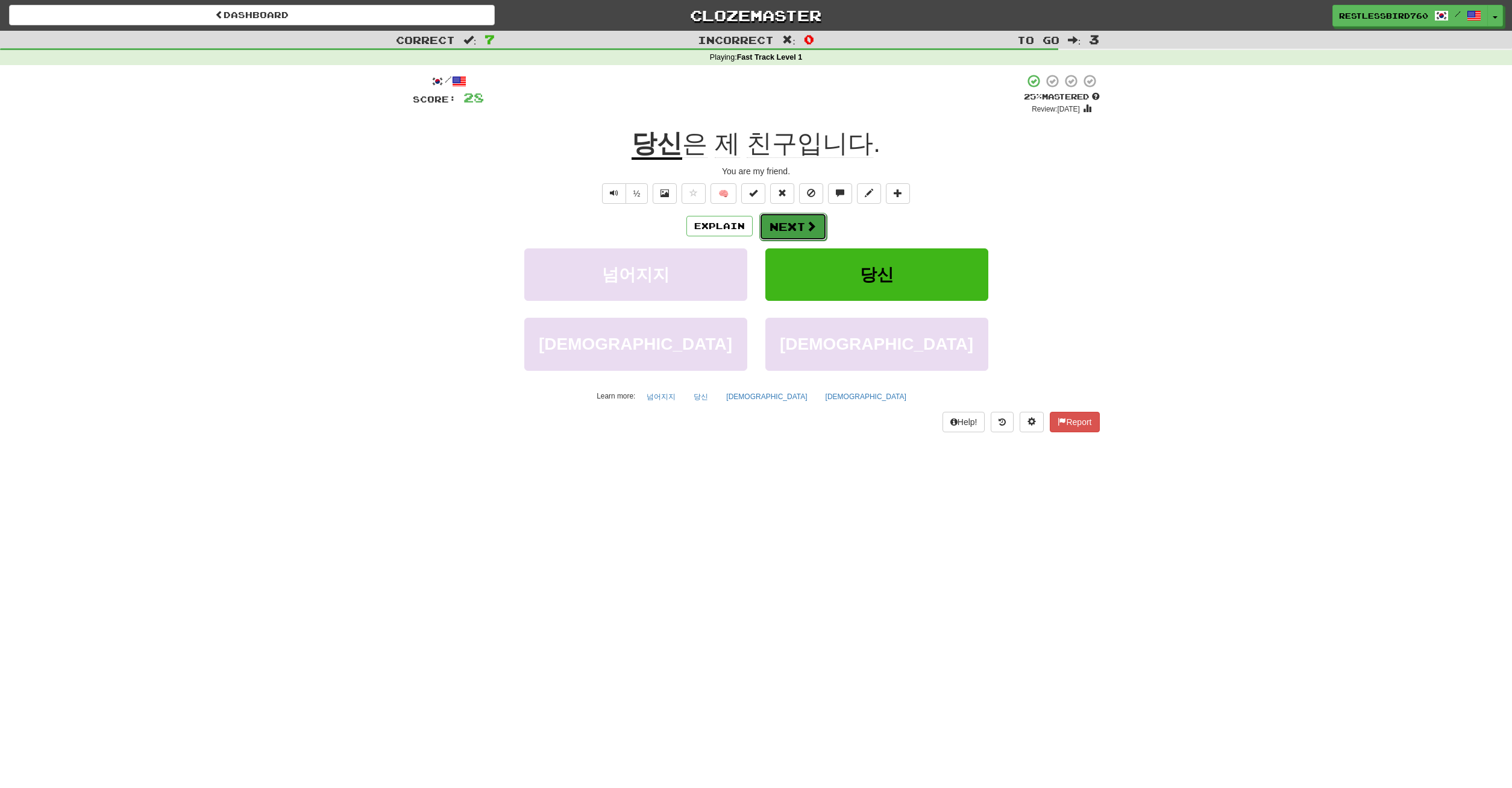
click at [783, 225] on button "Next" at bounding box center [793, 226] width 68 height 28
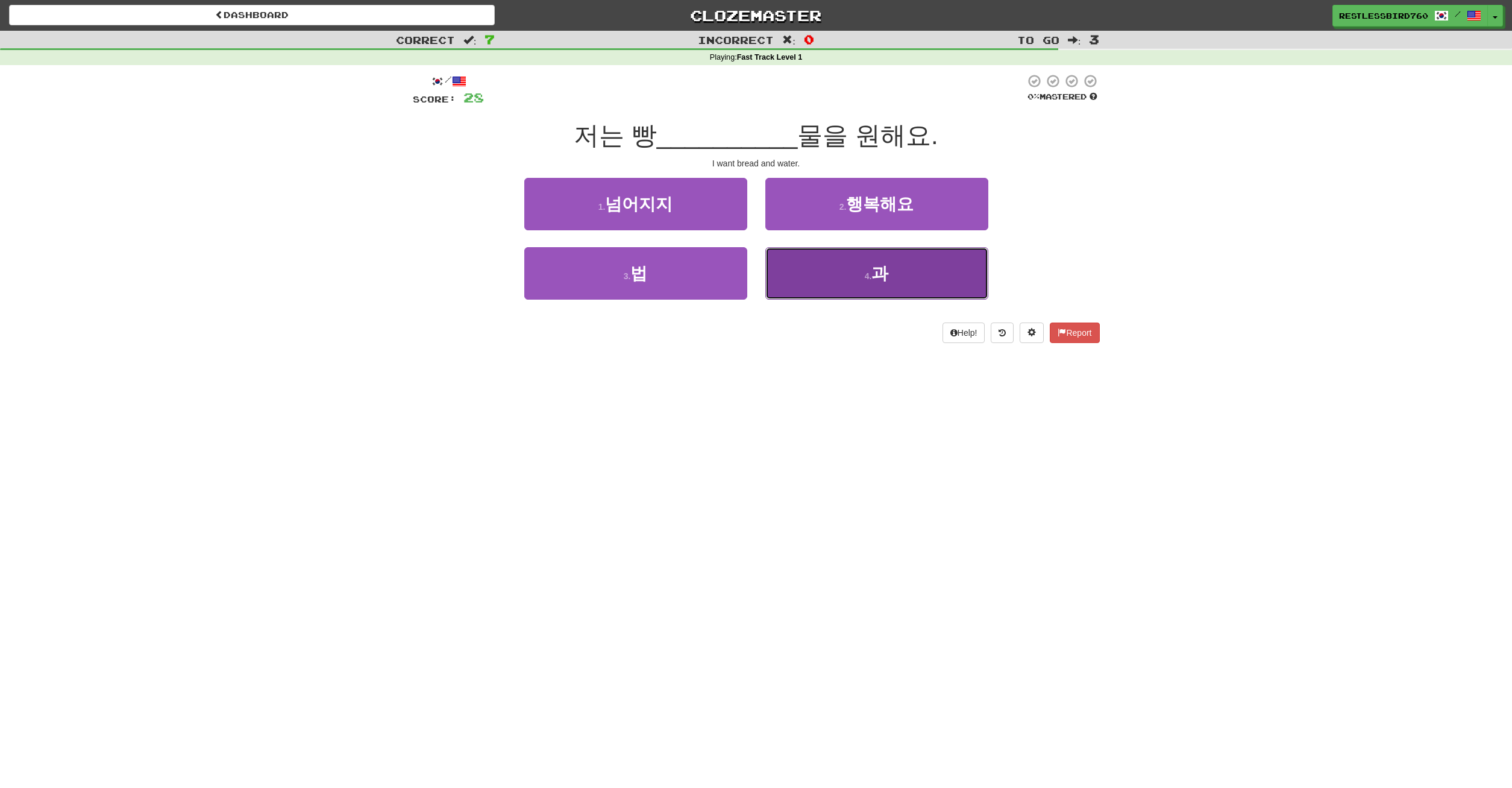
click at [801, 261] on button "4 . 과" at bounding box center [877, 273] width 223 height 53
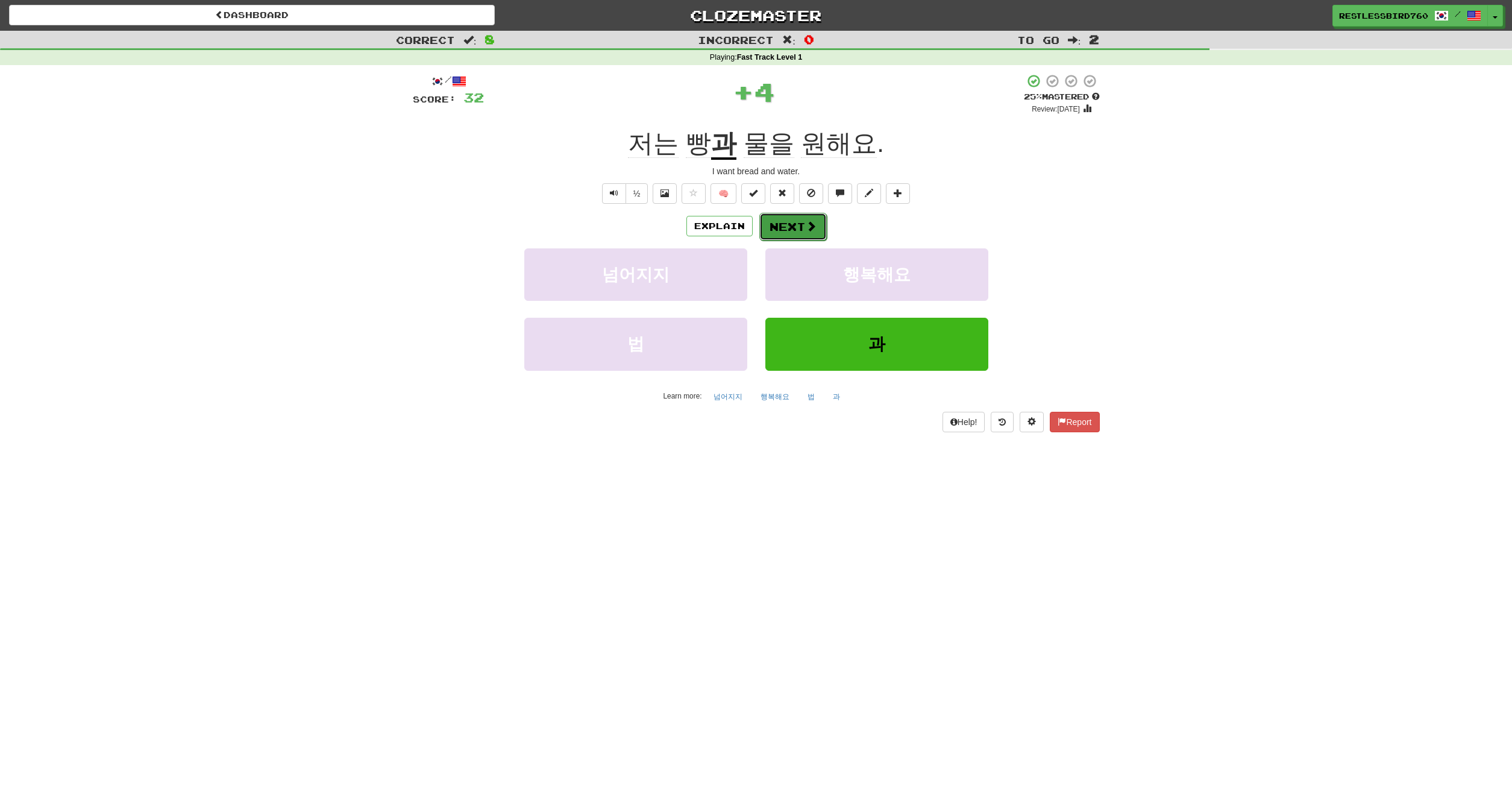
click at [797, 231] on button "Next" at bounding box center [793, 226] width 68 height 28
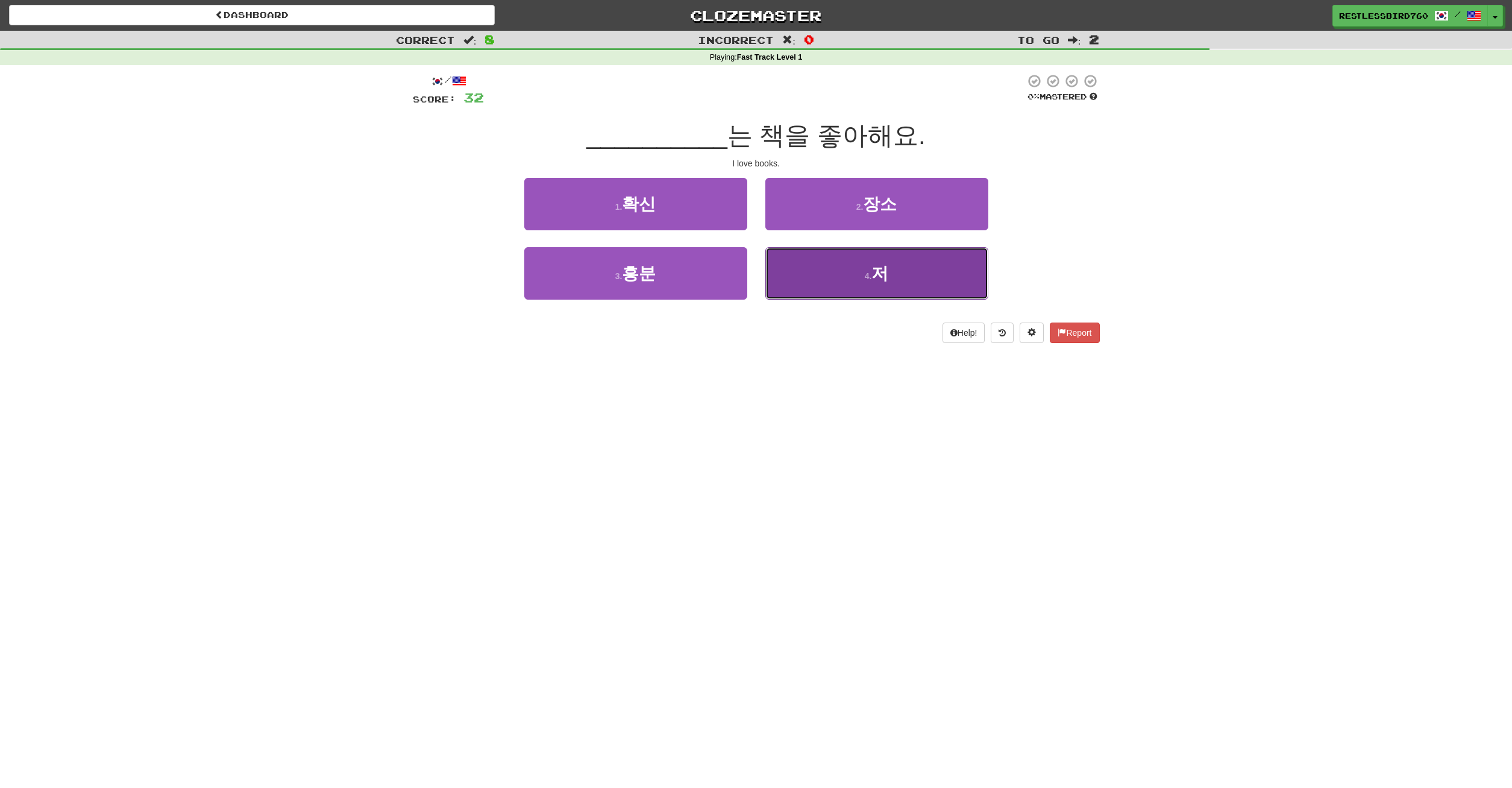
click at [824, 266] on button "4 . 저" at bounding box center [877, 273] width 223 height 53
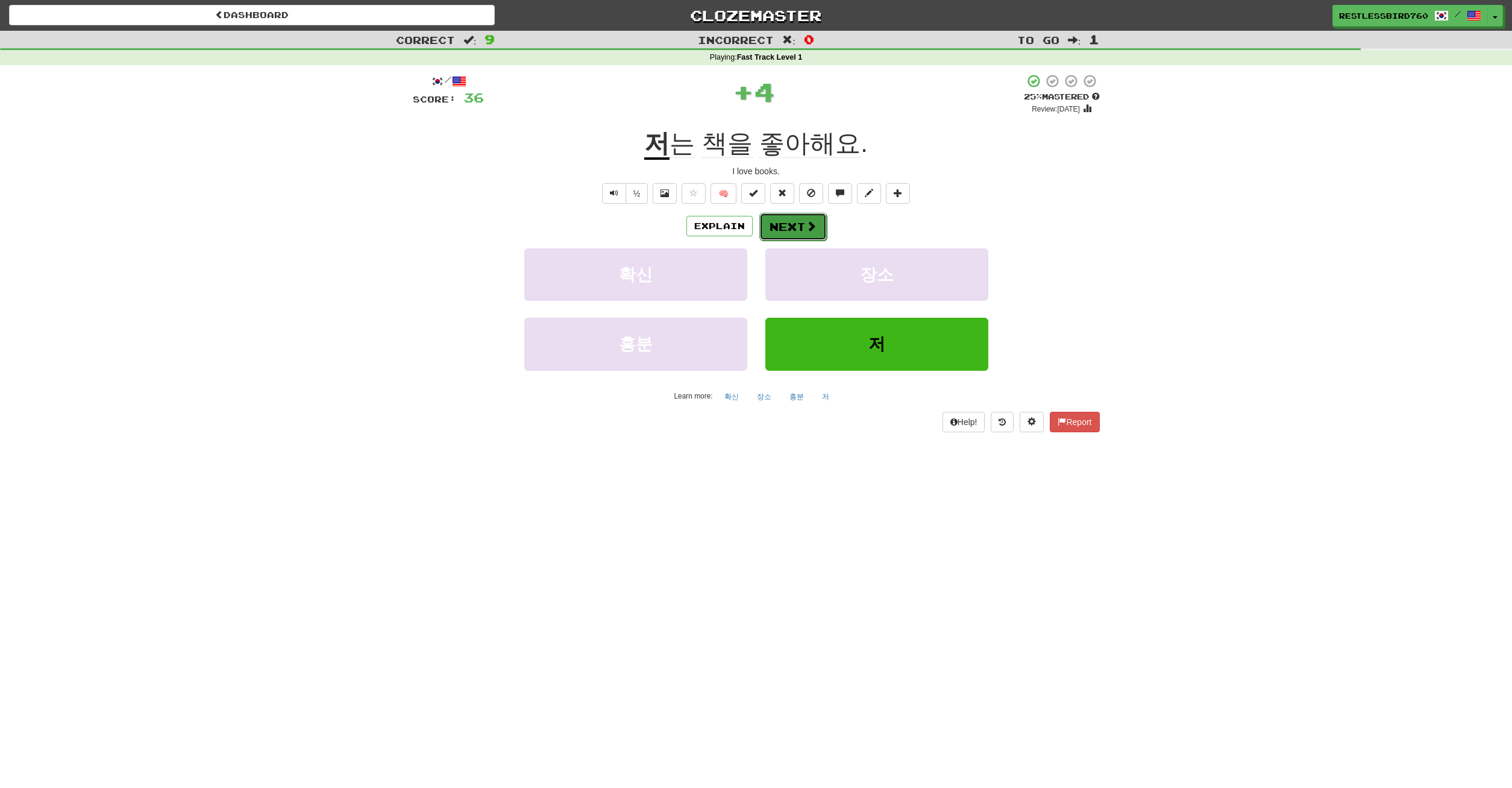
click at [799, 224] on button "Next" at bounding box center [793, 226] width 68 height 28
